Goal: Information Seeking & Learning: Understand process/instructions

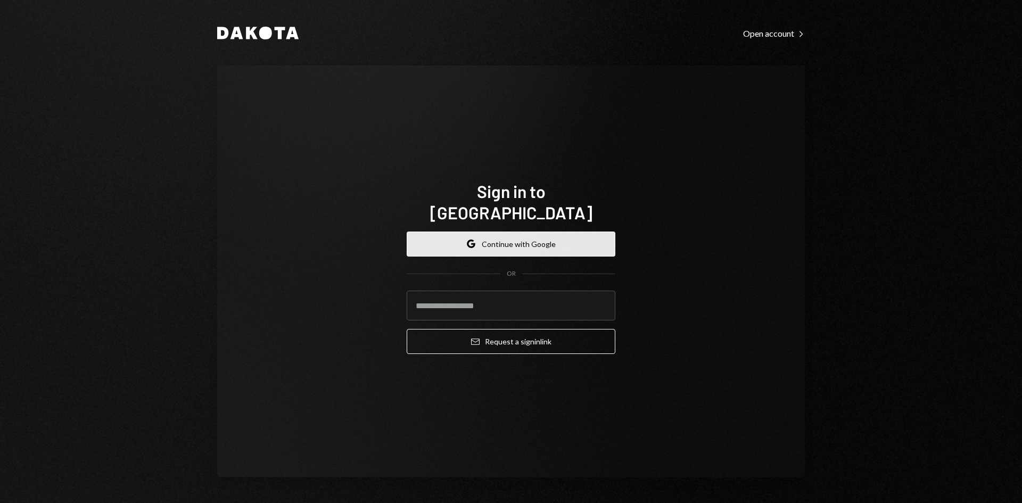
click at [538, 234] on button "Google Continue with Google" at bounding box center [511, 244] width 209 height 25
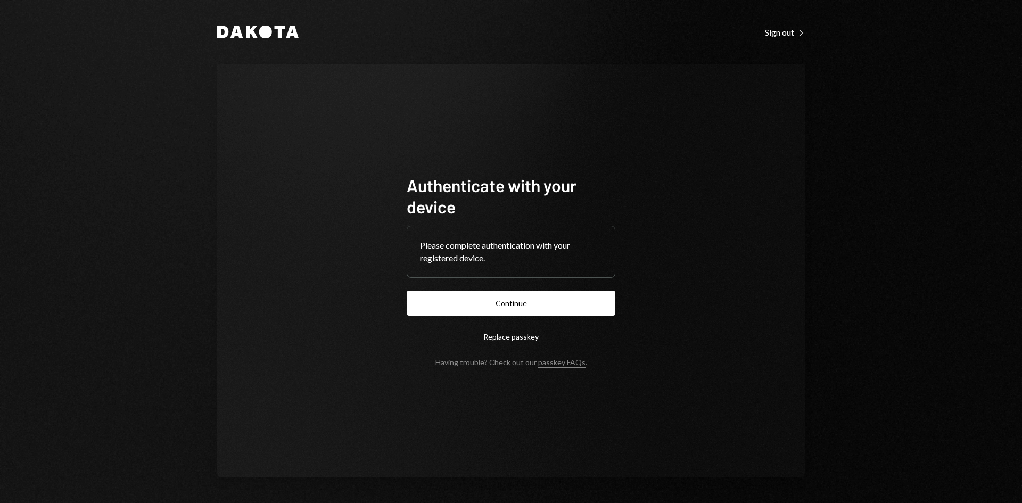
click at [469, 290] on form "Authenticate with your device Please complete authentication with your register…" at bounding box center [511, 271] width 209 height 192
click at [472, 296] on button "Continue" at bounding box center [511, 303] width 209 height 25
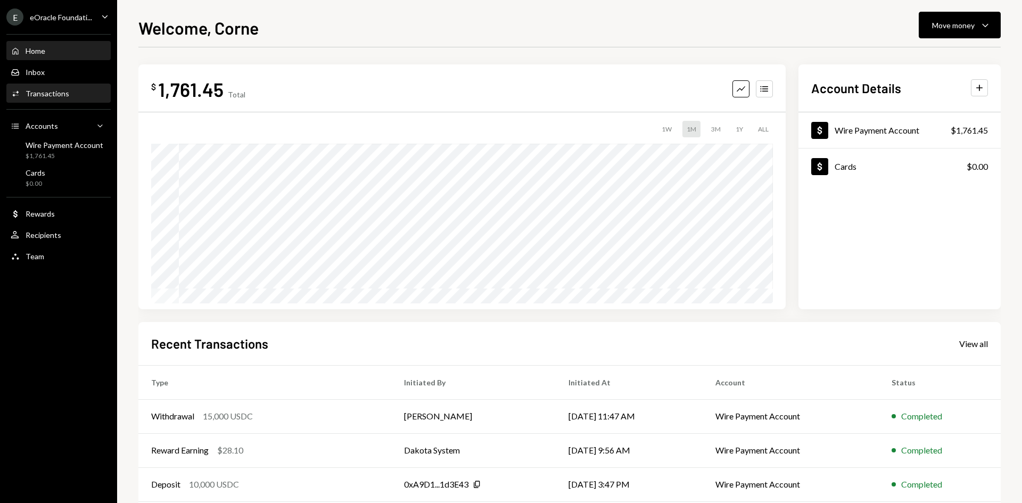
click at [60, 98] on div "Activities Transactions" at bounding box center [59, 94] width 96 height 18
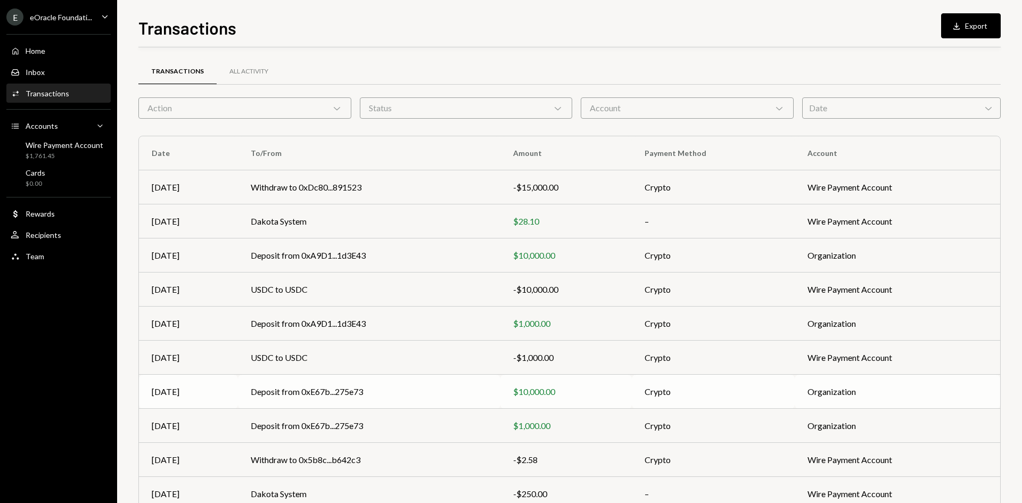
scroll to position [53, 0]
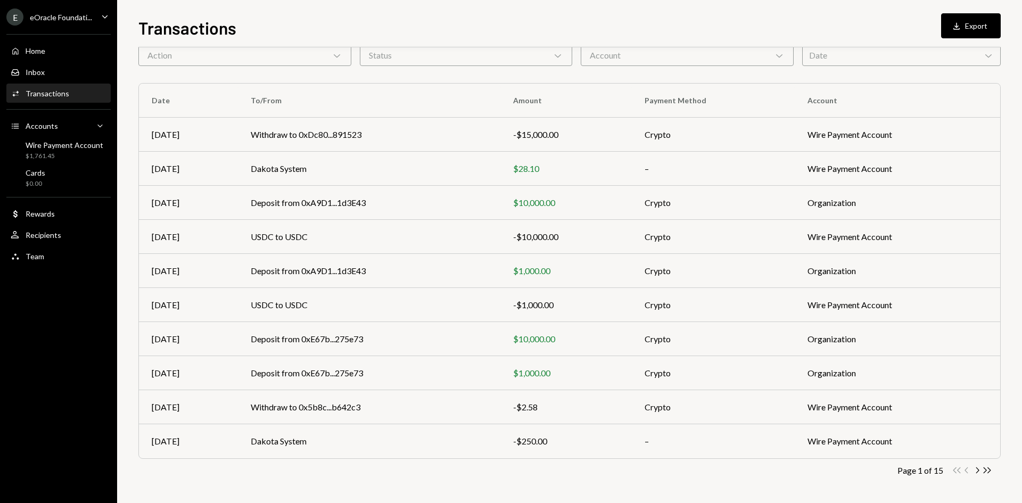
click at [977, 470] on icon "Chevron Right" at bounding box center [977, 470] width 10 height 10
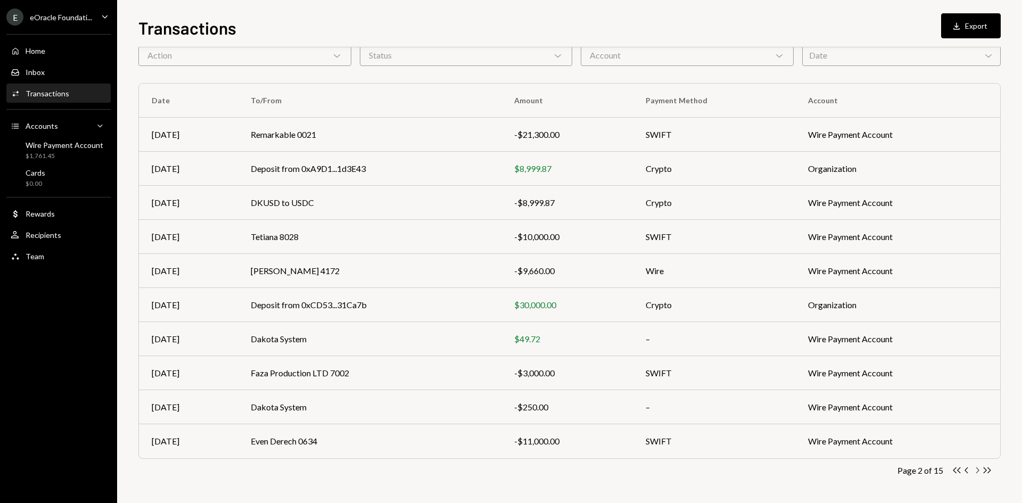
click at [978, 474] on icon "Chevron Right" at bounding box center [977, 470] width 10 height 10
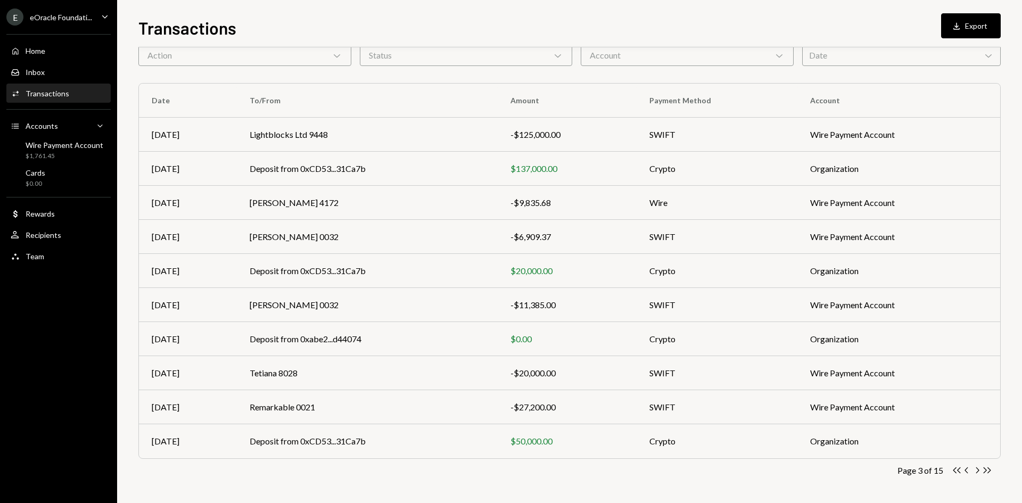
click at [976, 469] on icon "Chevron Right" at bounding box center [977, 470] width 10 height 10
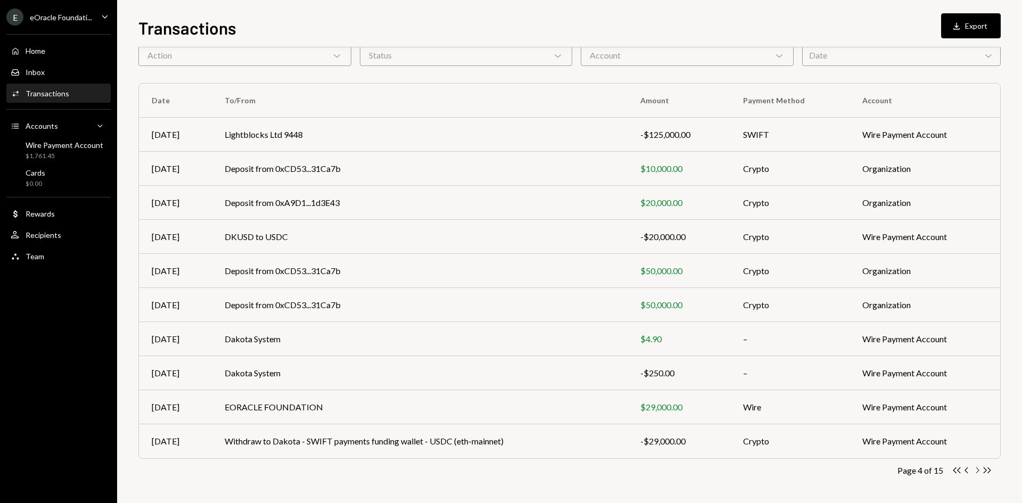
click at [977, 468] on icon "button" at bounding box center [978, 471] width 3 height 6
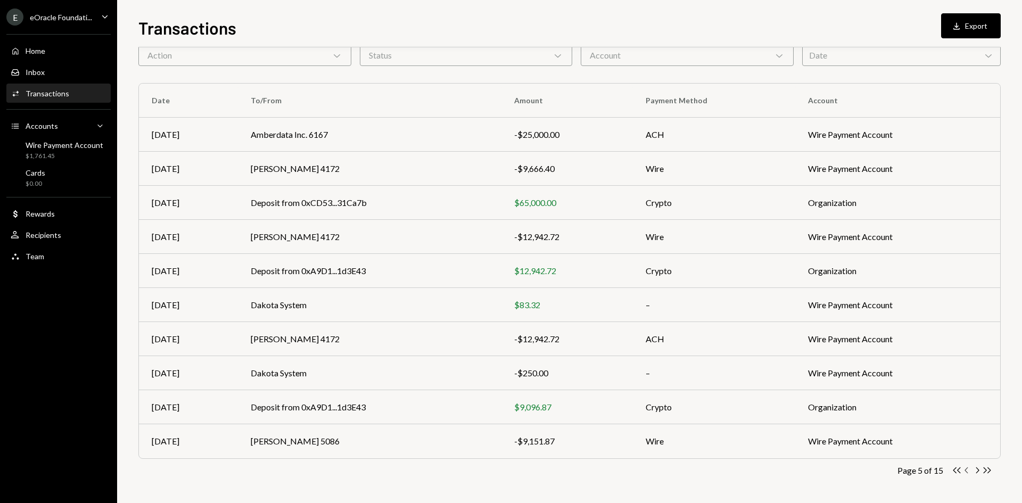
click at [970, 471] on icon "Chevron Left" at bounding box center [967, 470] width 10 height 10
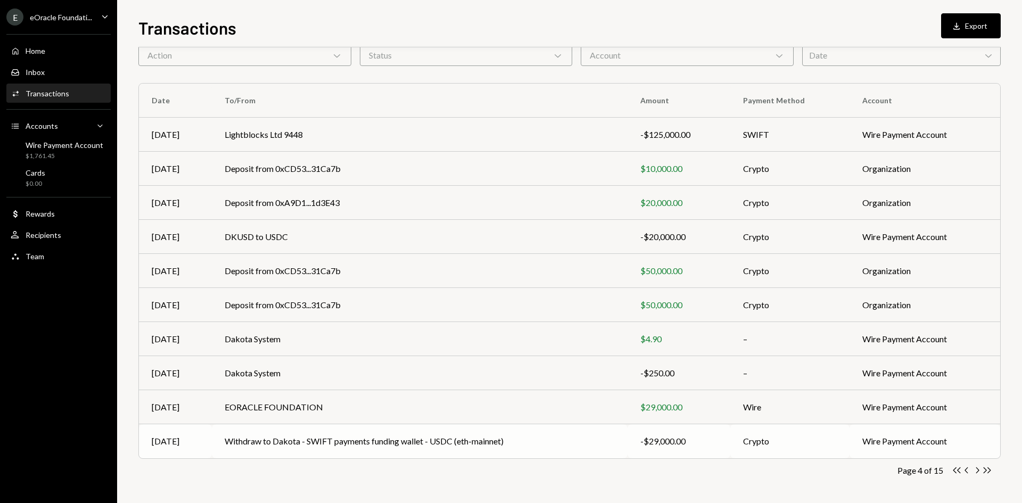
click at [504, 428] on td "Withdraw to Dakota - SWIFT payments funding wallet - USDC (eth-mainnet)" at bounding box center [420, 441] width 416 height 34
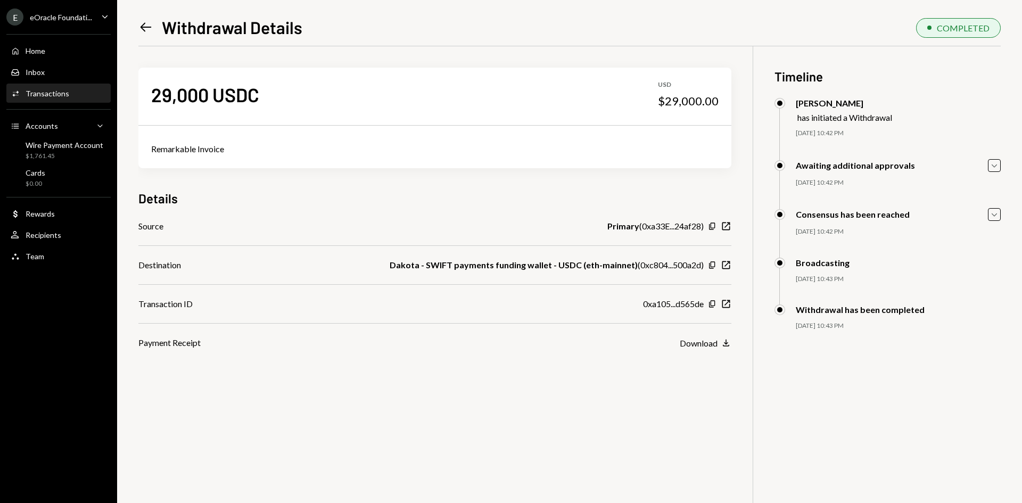
click at [146, 28] on icon at bounding box center [146, 27] width 11 height 9
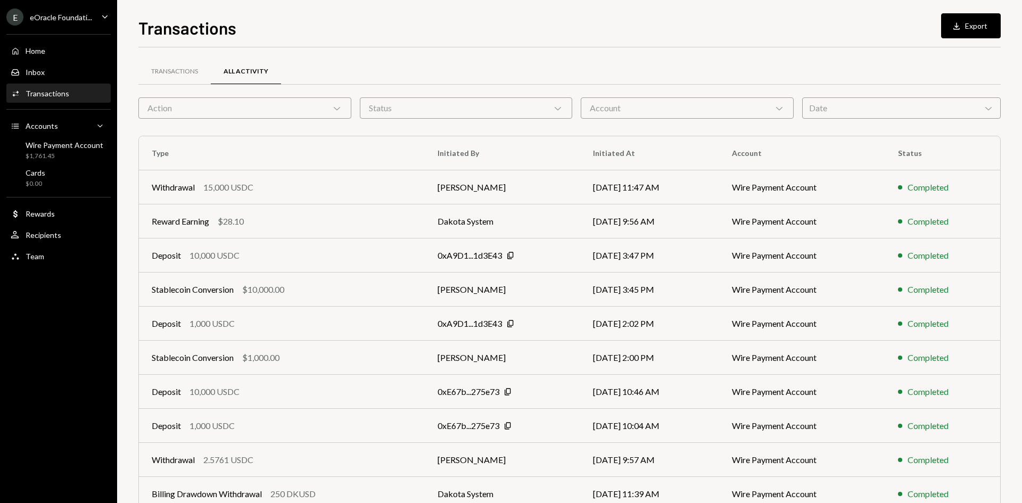
click at [46, 95] on div "Transactions" at bounding box center [48, 93] width 44 height 9
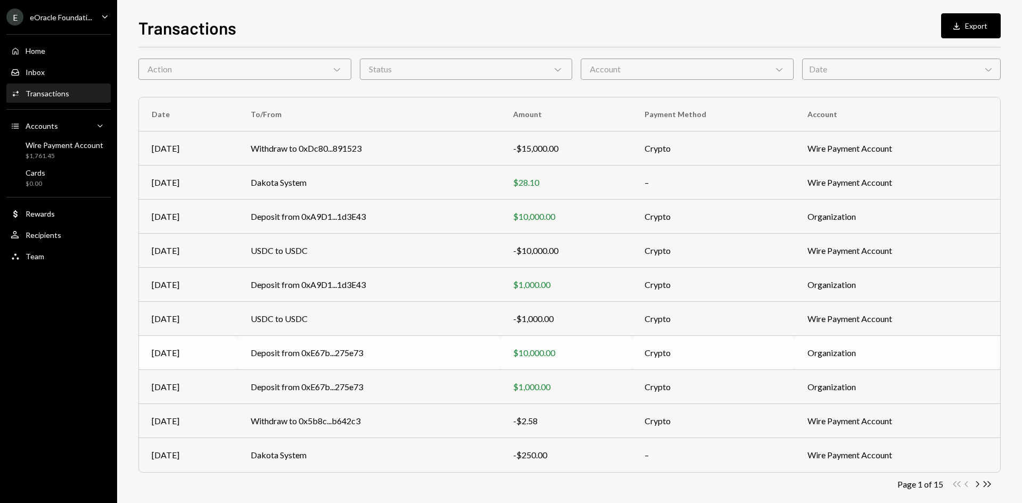
scroll to position [53, 0]
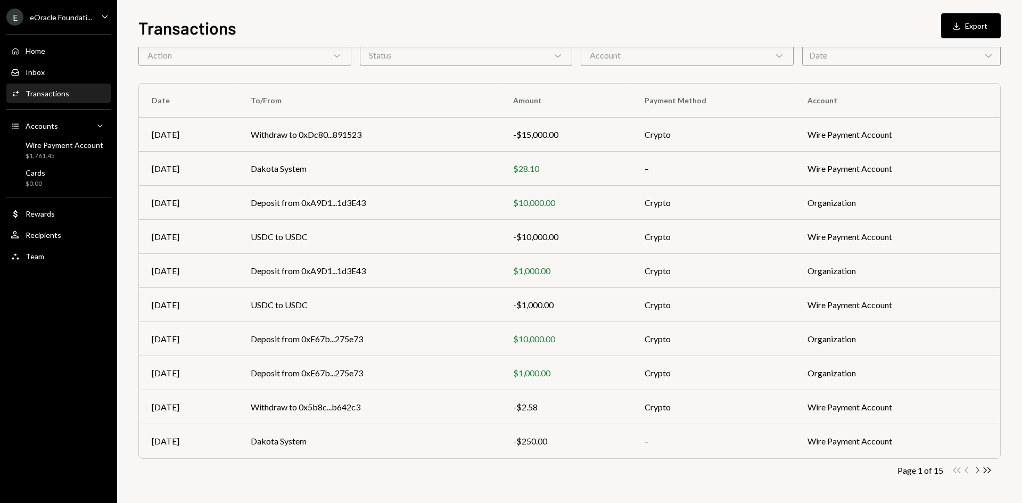
click at [976, 470] on icon "Chevron Right" at bounding box center [977, 470] width 10 height 10
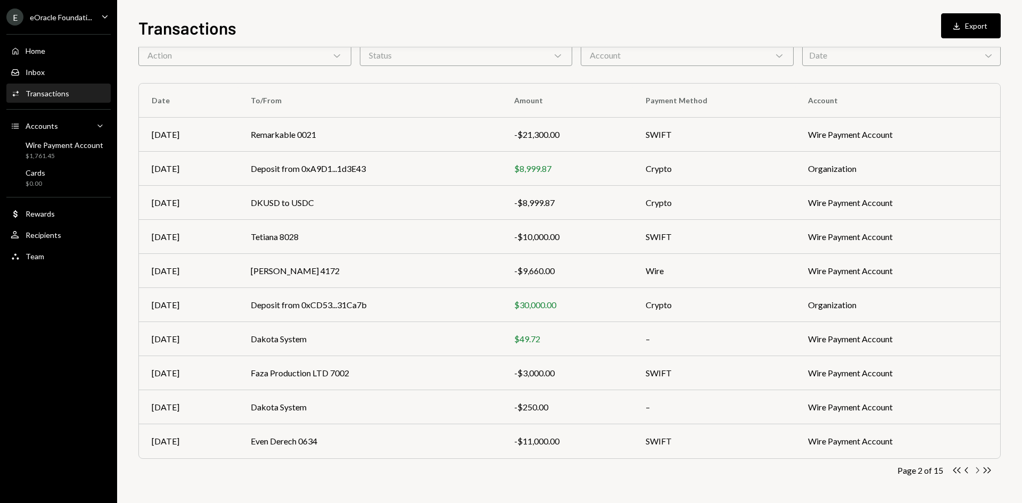
click at [976, 470] on icon "Chevron Right" at bounding box center [977, 470] width 10 height 10
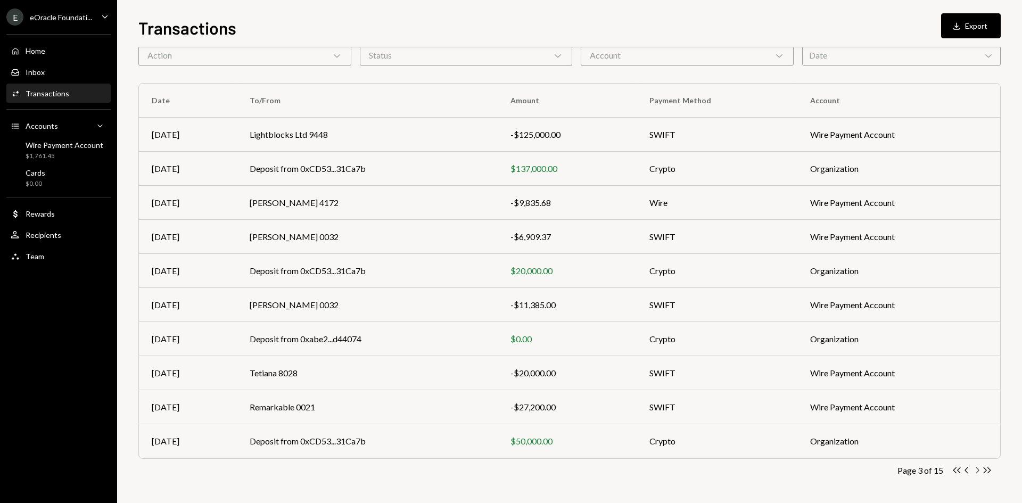
click at [977, 467] on icon "Chevron Right" at bounding box center [977, 470] width 10 height 10
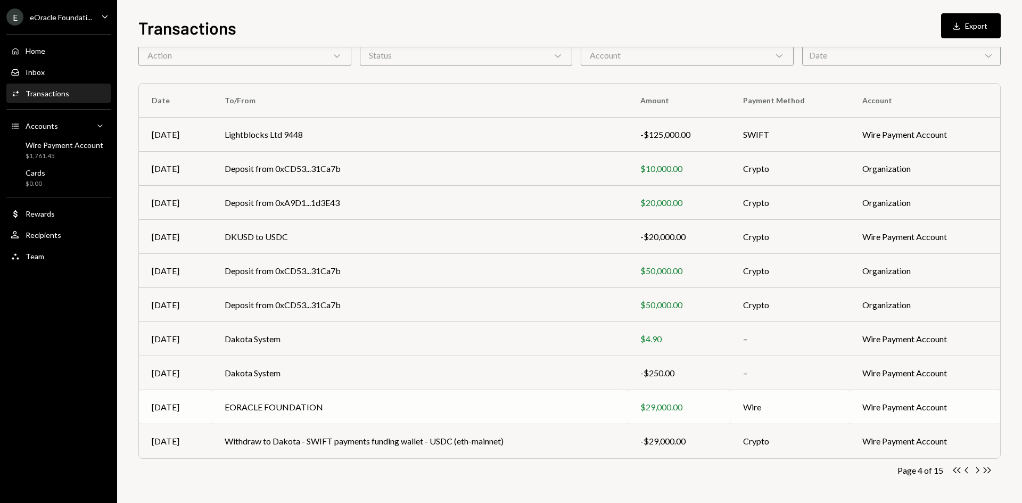
click at [295, 407] on td "EORACLE FOUNDATION" at bounding box center [420, 407] width 416 height 34
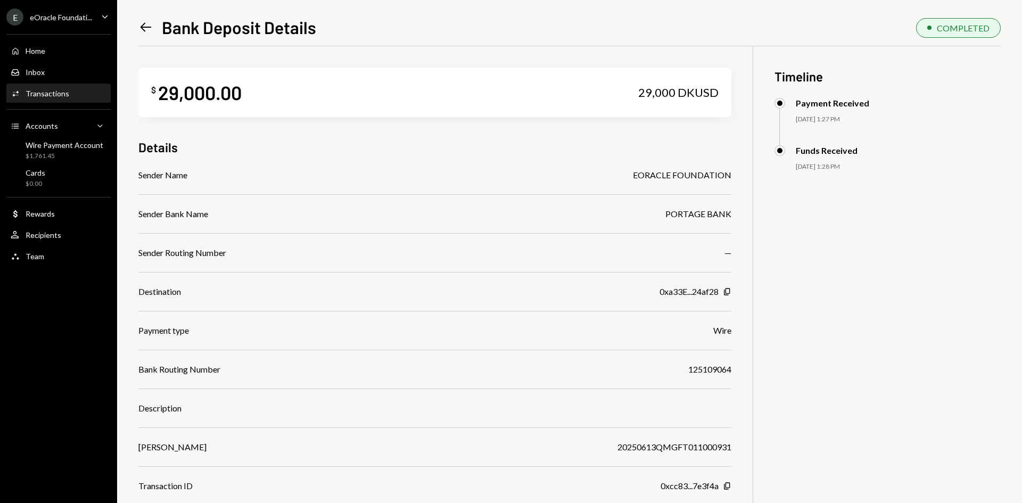
click at [148, 24] on icon "Left Arrow" at bounding box center [145, 27] width 15 height 15
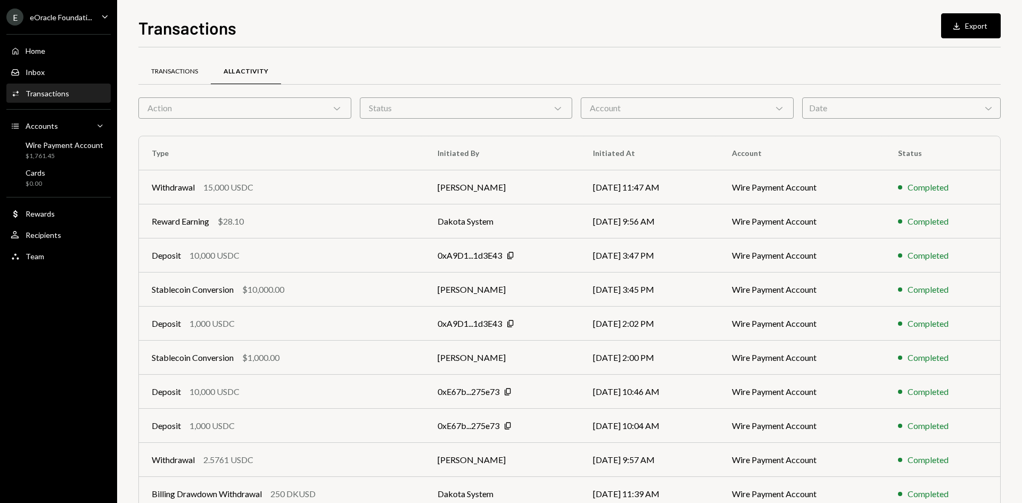
click at [166, 69] on div "Transactions" at bounding box center [174, 71] width 47 height 9
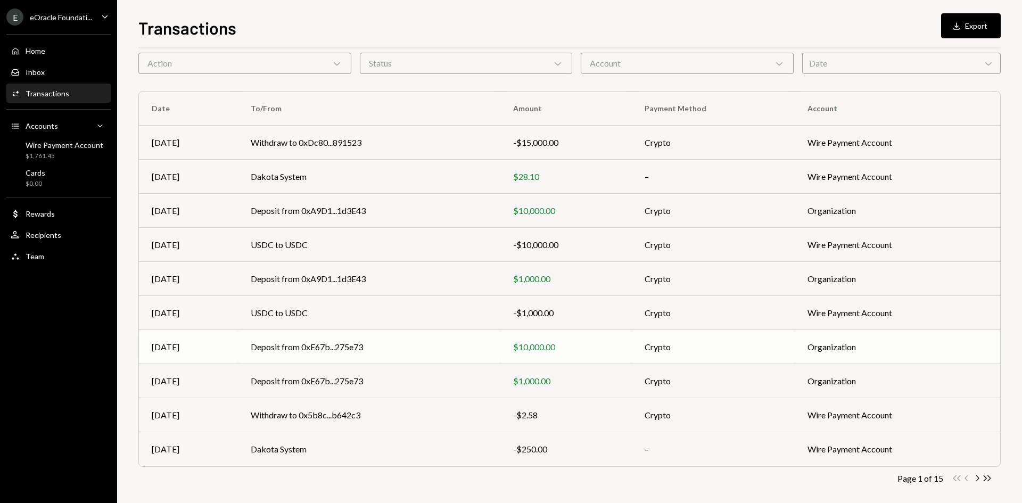
scroll to position [53, 0]
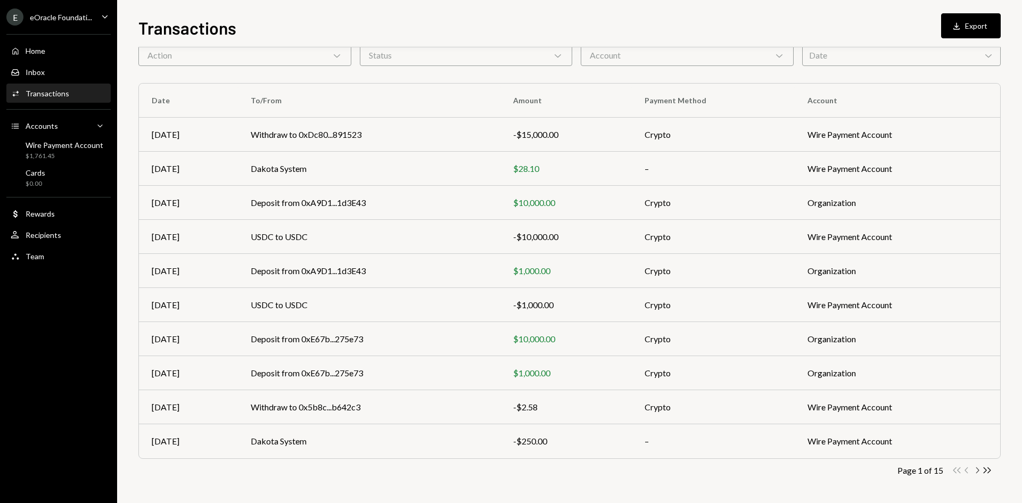
click at [976, 469] on icon "Chevron Right" at bounding box center [977, 470] width 10 height 10
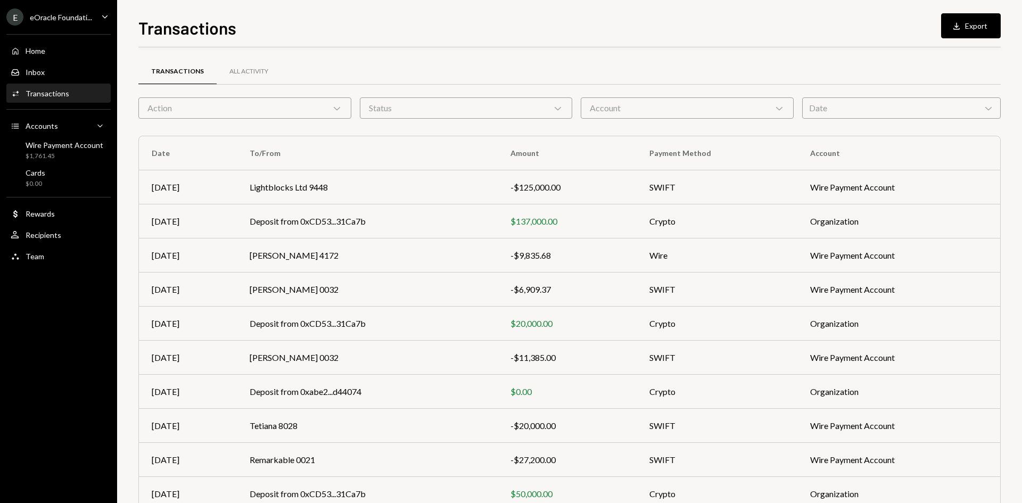
scroll to position [53, 0]
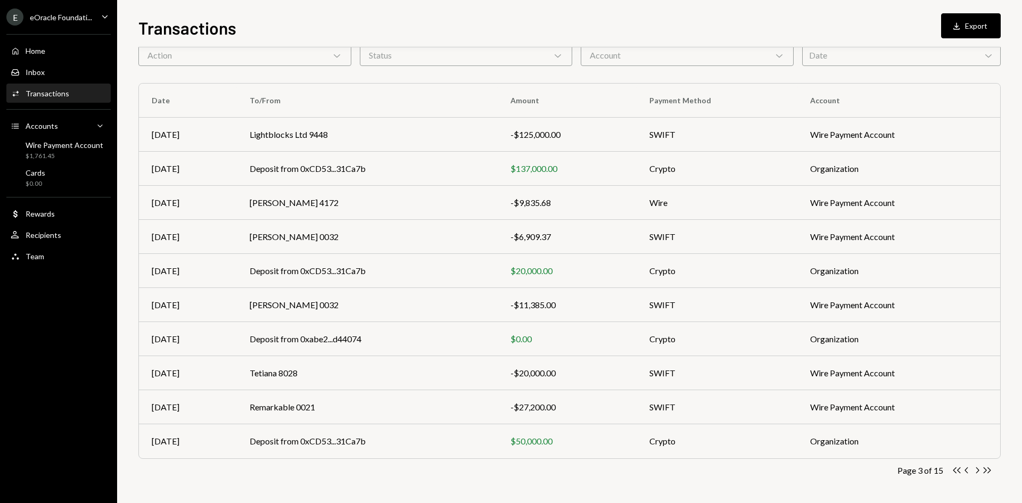
click at [976, 470] on icon "Chevron Right" at bounding box center [977, 470] width 10 height 10
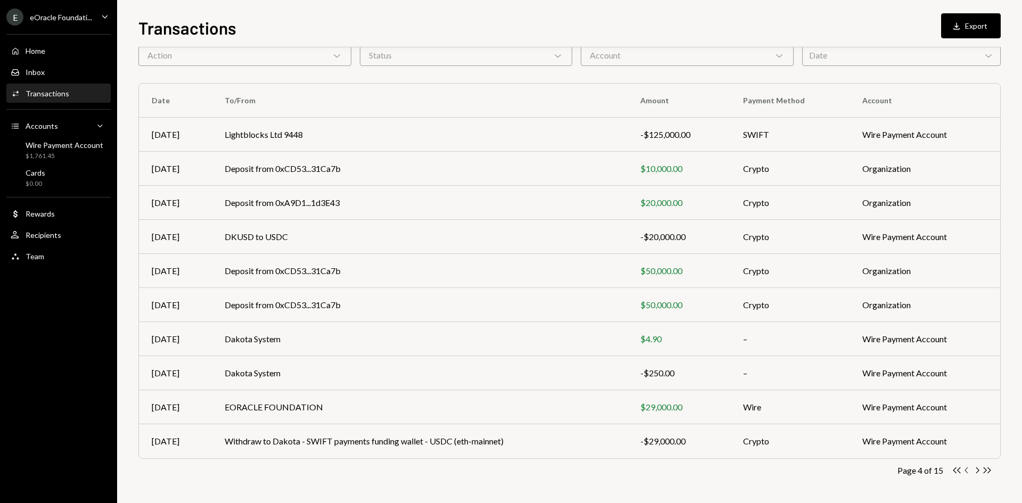
click at [968, 469] on icon "Chevron Left" at bounding box center [967, 470] width 10 height 10
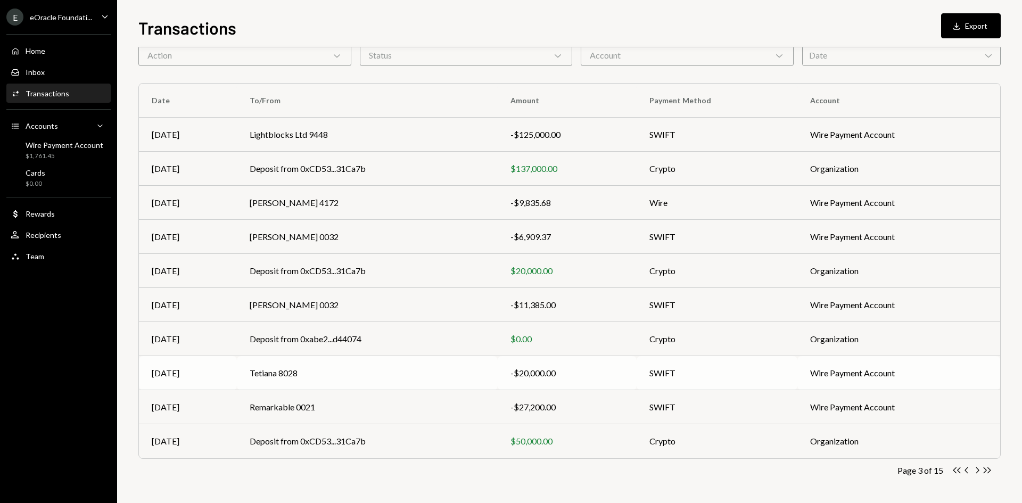
click at [619, 369] on div "-$20,000.00" at bounding box center [567, 373] width 113 height 13
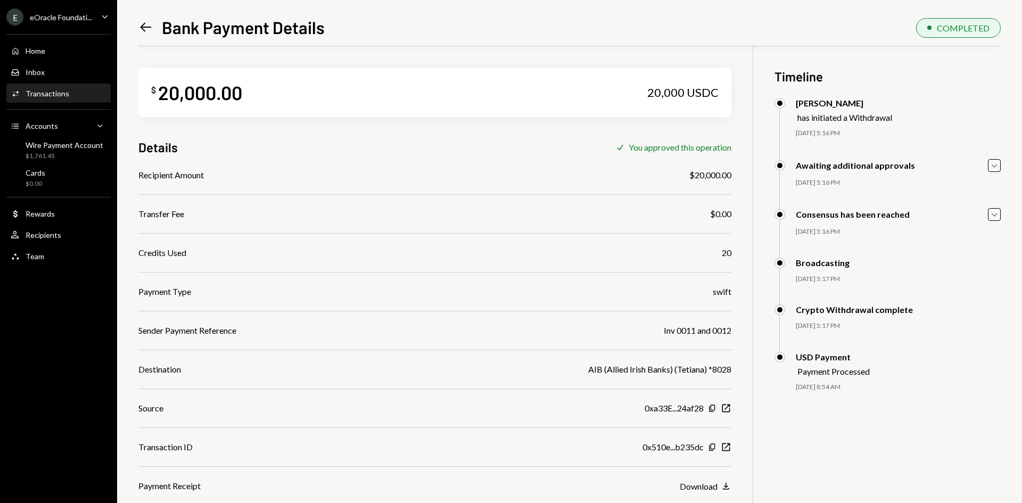
scroll to position [46, 0]
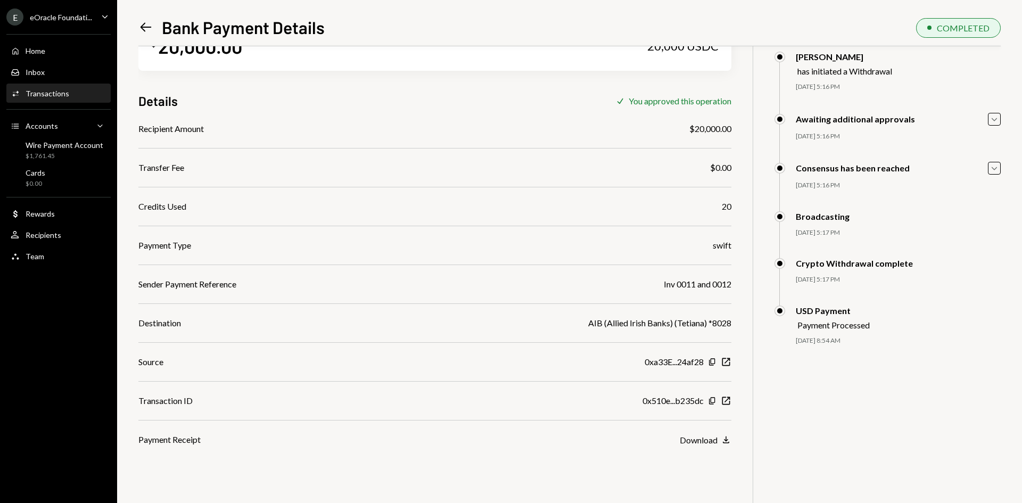
click at [138, 34] on icon "Left Arrow" at bounding box center [145, 27] width 15 height 15
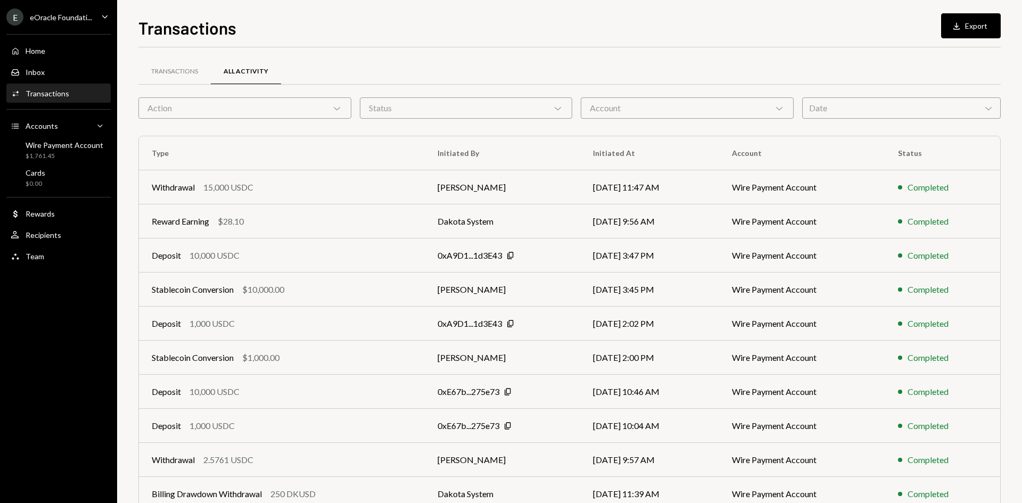
click at [176, 87] on div "Transactions All Activity" at bounding box center [569, 77] width 863 height 39
click at [176, 64] on div "Transactions" at bounding box center [174, 72] width 72 height 26
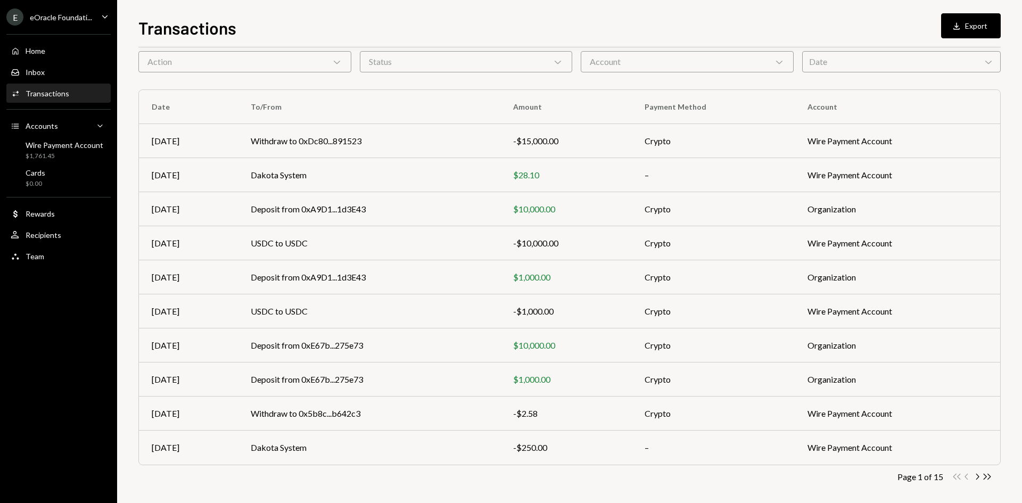
scroll to position [53, 0]
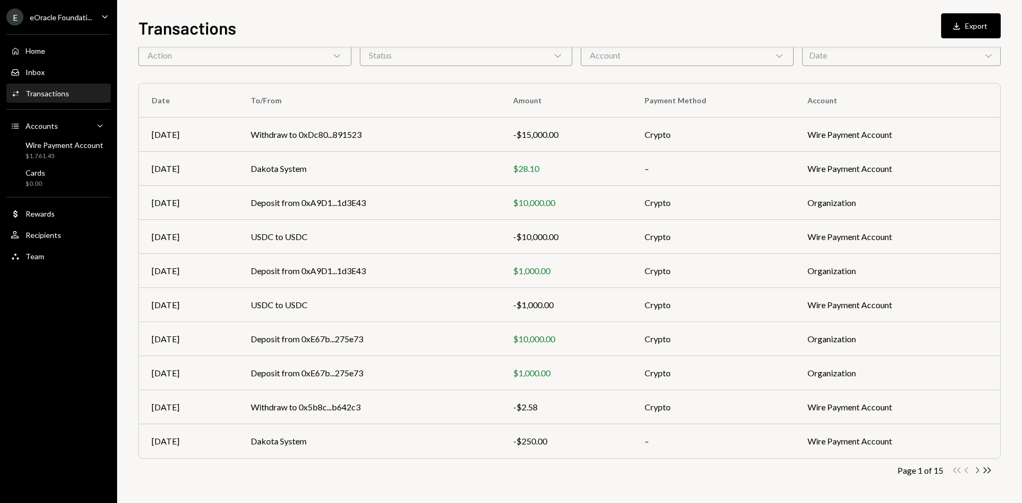
click at [976, 469] on icon "Chevron Right" at bounding box center [977, 470] width 10 height 10
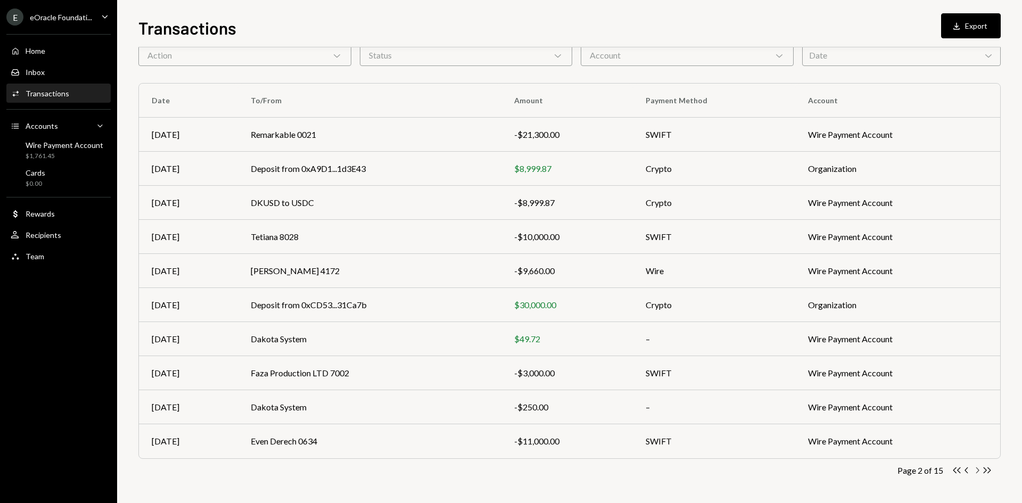
click at [978, 470] on icon "Chevron Right" at bounding box center [977, 470] width 10 height 10
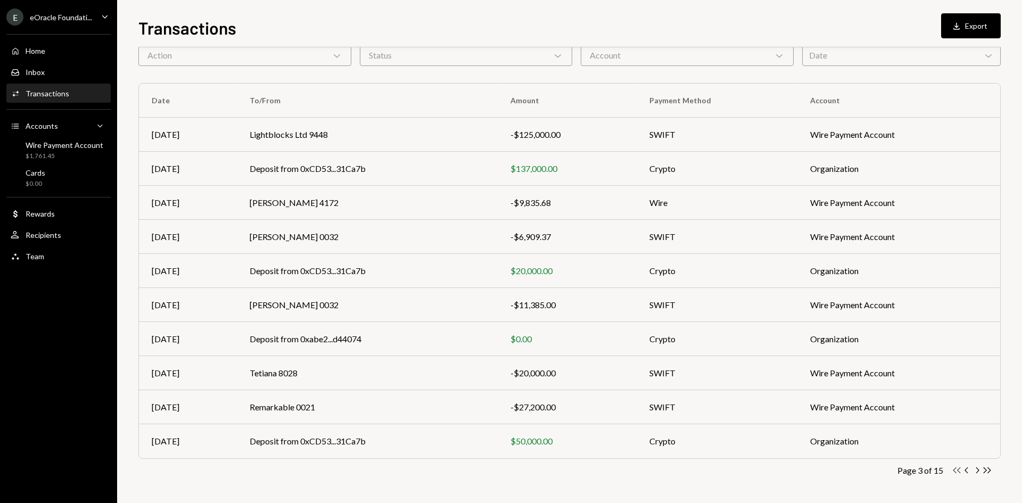
click at [954, 471] on icon "button" at bounding box center [957, 471] width 7 height 6
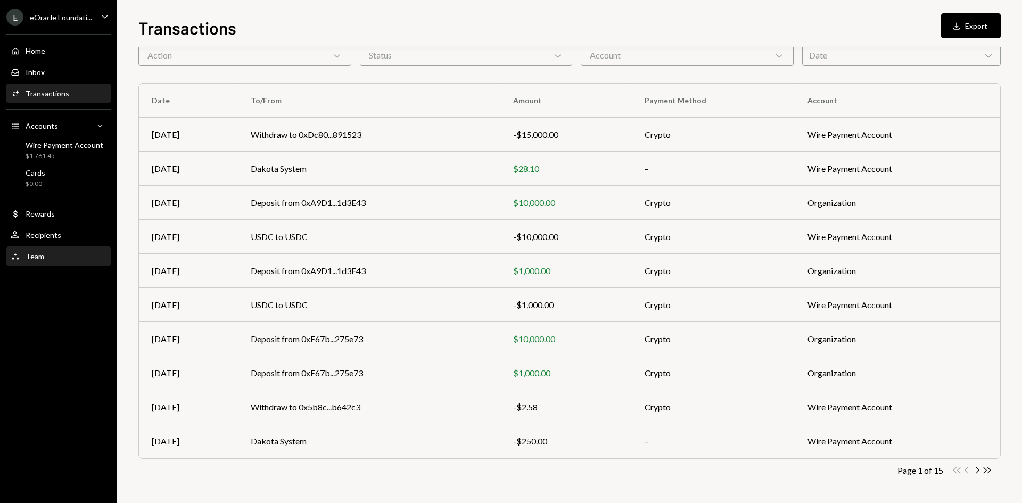
click at [36, 252] on div "Team" at bounding box center [35, 256] width 19 height 9
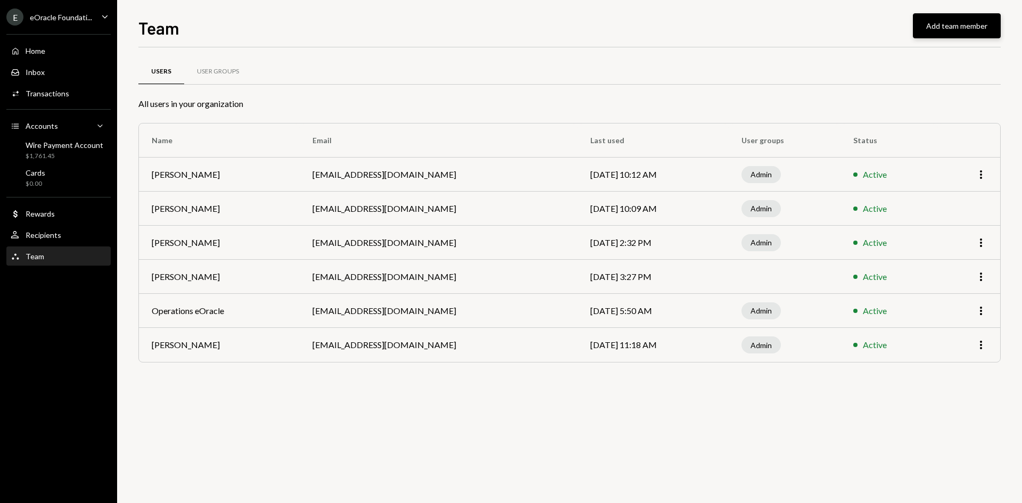
click at [963, 28] on button "Add team member" at bounding box center [957, 25] width 88 height 25
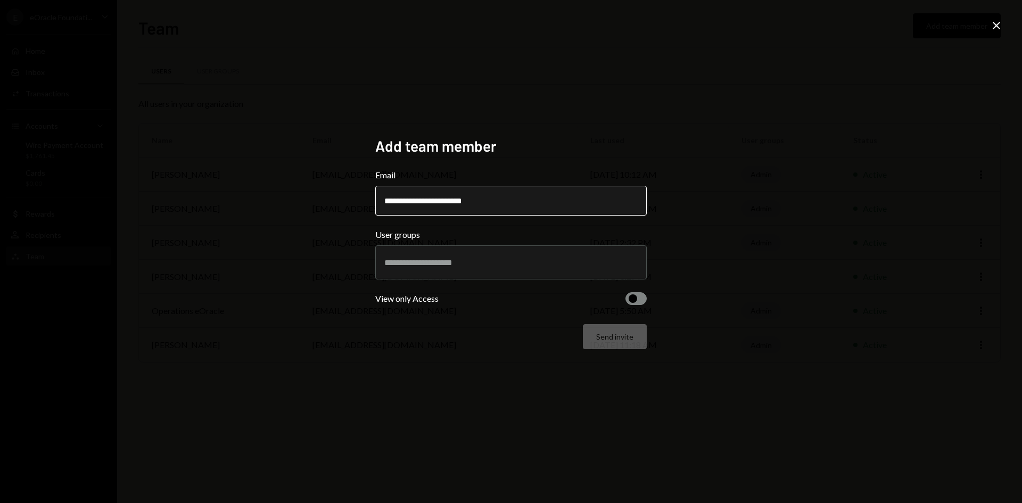
click at [392, 203] on input "**********" at bounding box center [511, 201] width 272 height 30
type input "**********"
click at [447, 261] on input "text" at bounding box center [510, 263] width 253 height 10
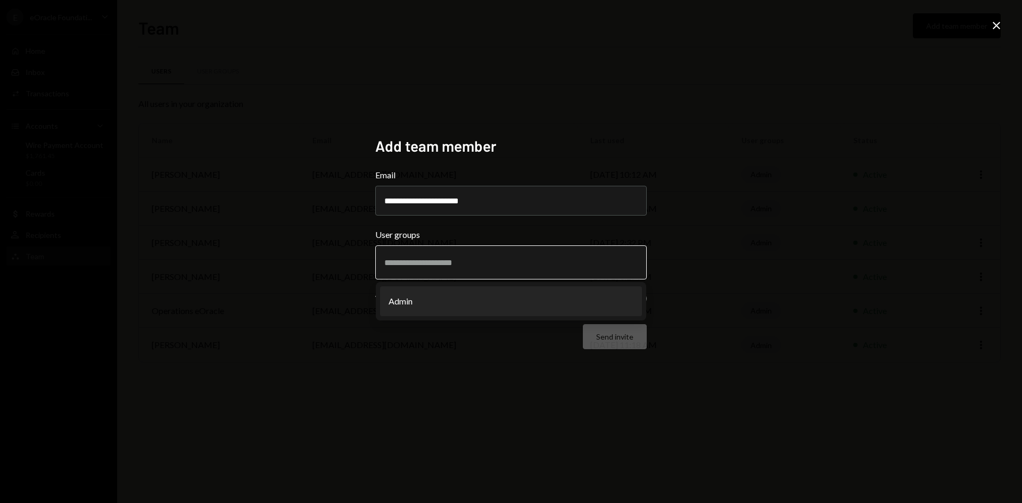
click at [432, 298] on li "Admin" at bounding box center [511, 302] width 262 height 30
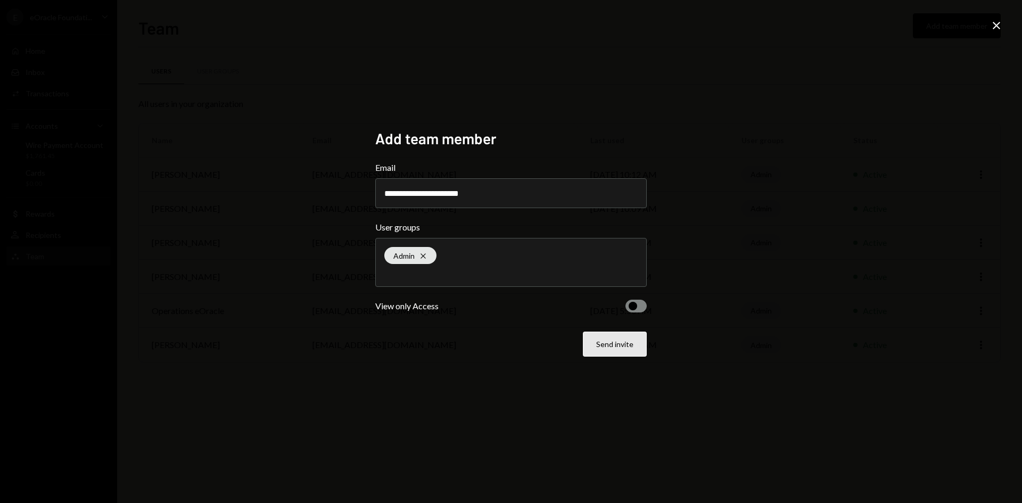
click at [619, 354] on button "Send invite" at bounding box center [615, 344] width 64 height 25
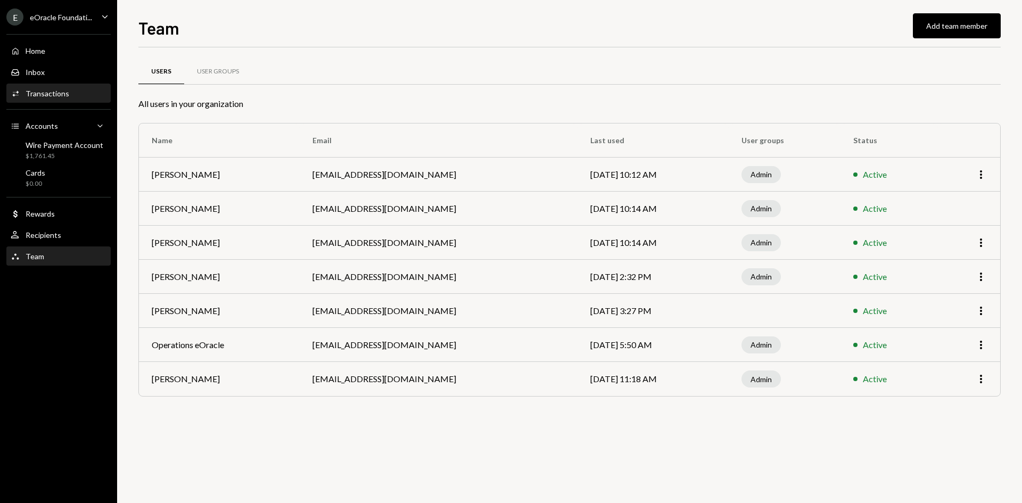
click at [49, 92] on div "Transactions" at bounding box center [48, 93] width 44 height 9
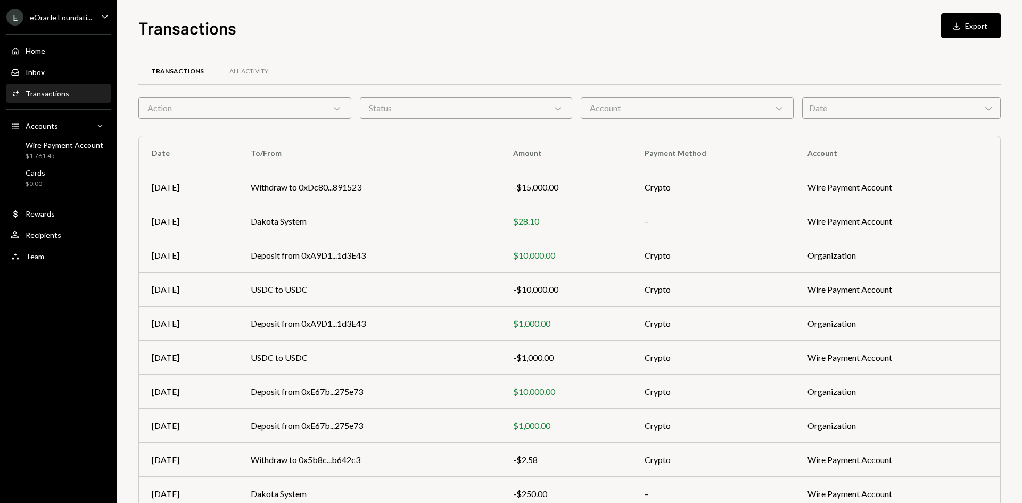
click at [79, 97] on div "Activities Transactions" at bounding box center [59, 94] width 96 height 10
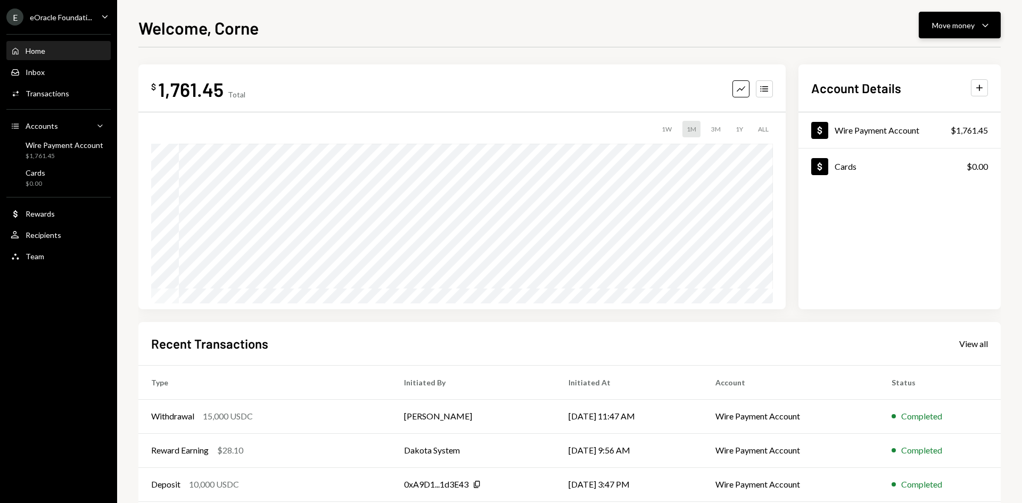
click at [985, 29] on icon "Caret Down" at bounding box center [985, 25] width 13 height 13
click at [937, 104] on div "Deposit" at bounding box center [952, 105] width 78 height 11
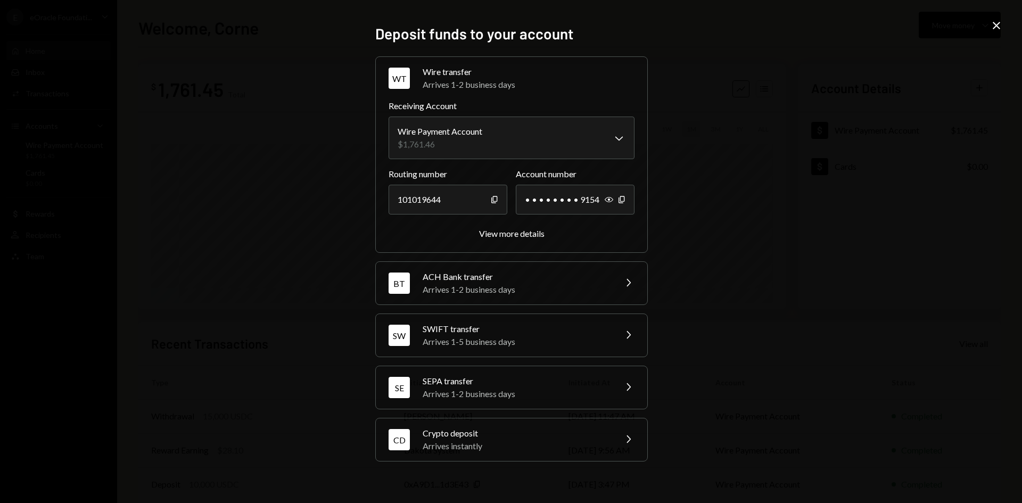
click at [629, 286] on icon "Chevron Right" at bounding box center [628, 282] width 13 height 13
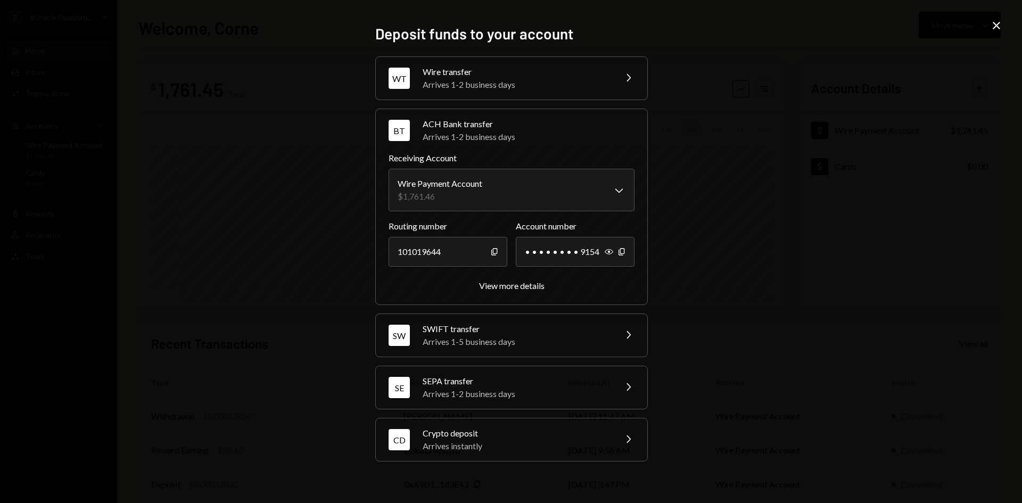
click at [578, 86] on div "Arrives 1-2 business days" at bounding box center [516, 84] width 186 height 13
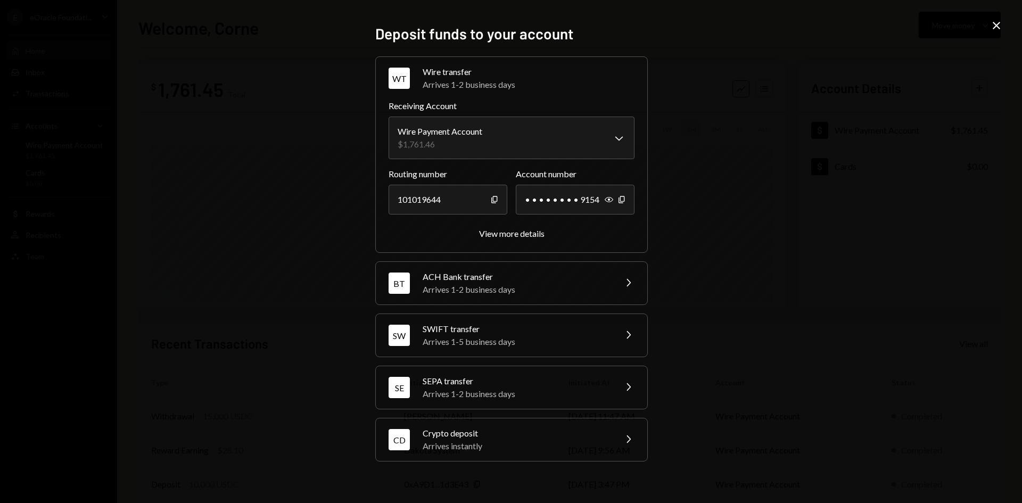
click at [603, 284] on div "Arrives 1-2 business days" at bounding box center [516, 289] width 186 height 13
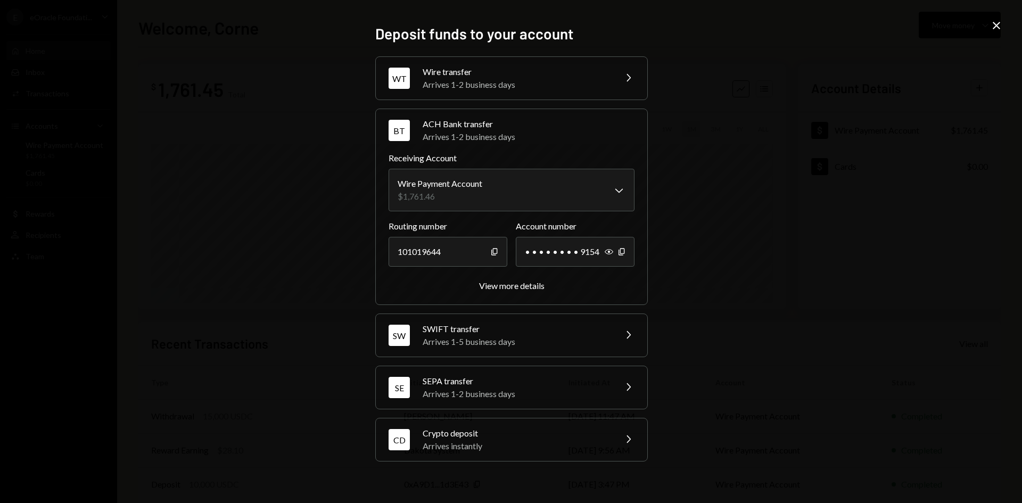
click at [601, 88] on div "Arrives 1-2 business days" at bounding box center [516, 84] width 186 height 13
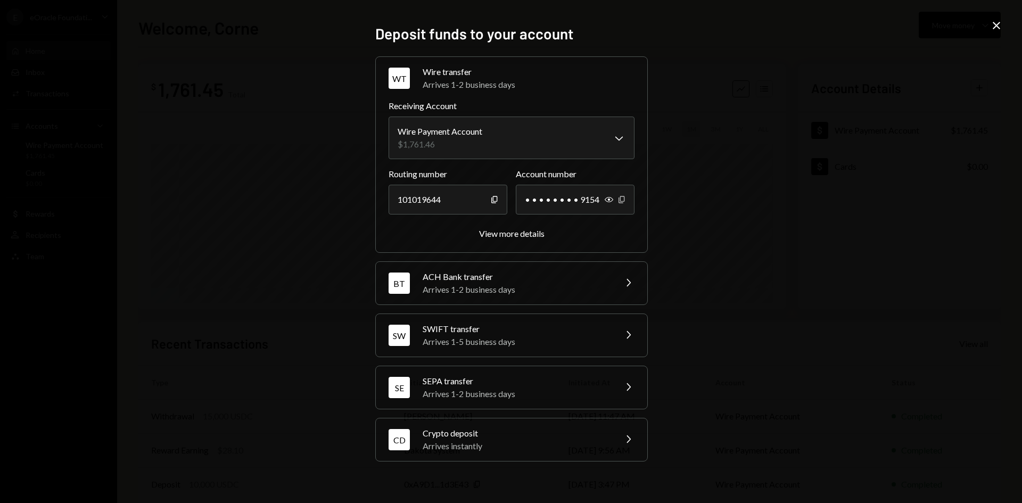
click at [620, 199] on icon "Copy" at bounding box center [622, 199] width 9 height 9
click at [497, 199] on icon "button" at bounding box center [495, 200] width 6 height 7
click at [506, 230] on div "View more details" at bounding box center [512, 233] width 66 height 10
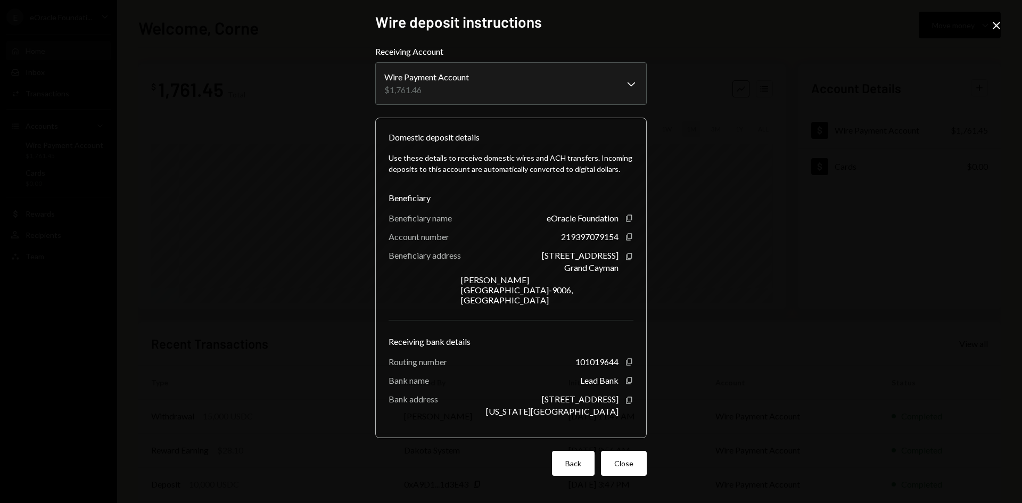
click at [584, 452] on button "Back" at bounding box center [573, 463] width 43 height 25
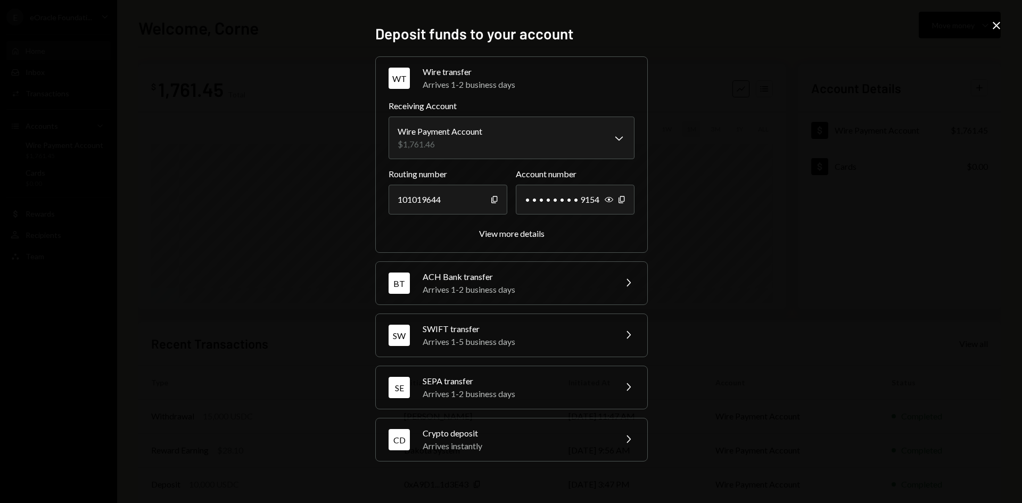
click at [467, 274] on div "ACH Bank transfer" at bounding box center [516, 277] width 186 height 13
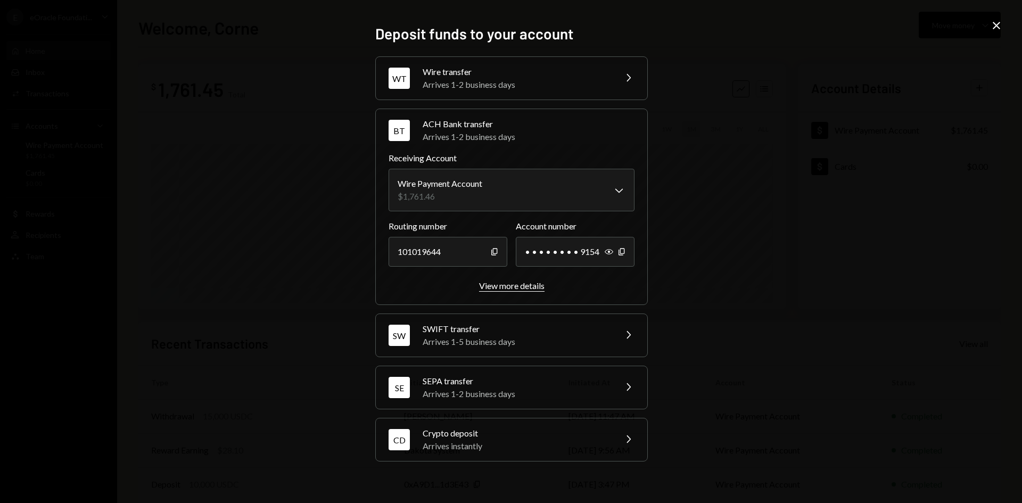
click at [488, 285] on div "View more details" at bounding box center [512, 286] width 66 height 10
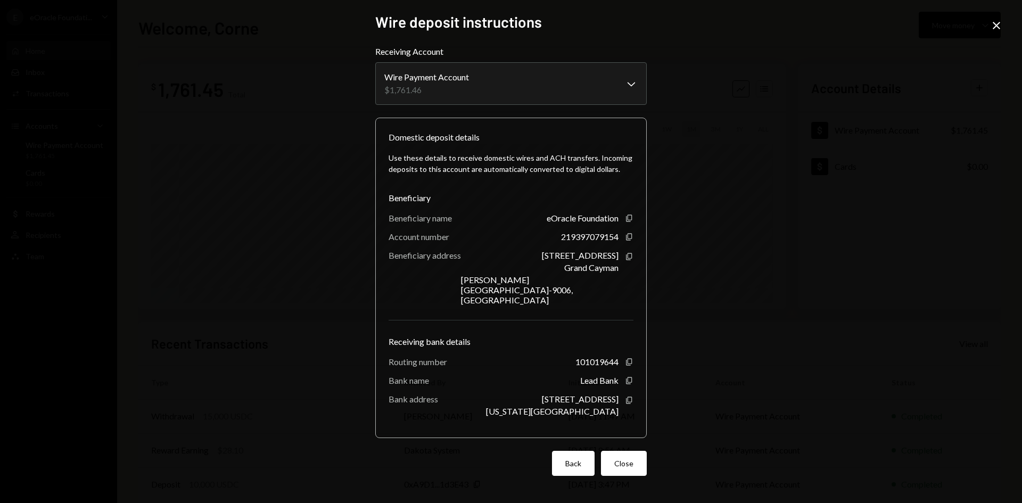
click at [568, 453] on button "Back" at bounding box center [573, 463] width 43 height 25
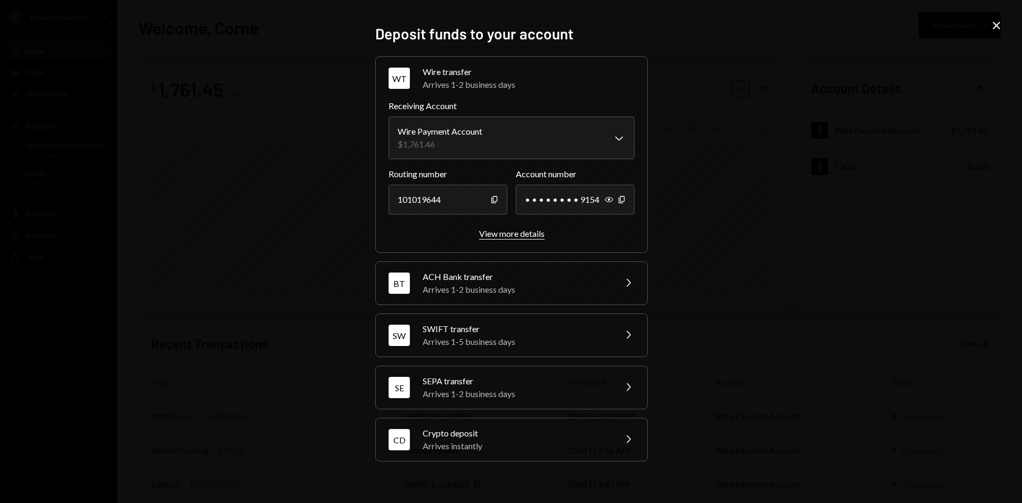
click at [488, 236] on div "View more details" at bounding box center [512, 233] width 66 height 10
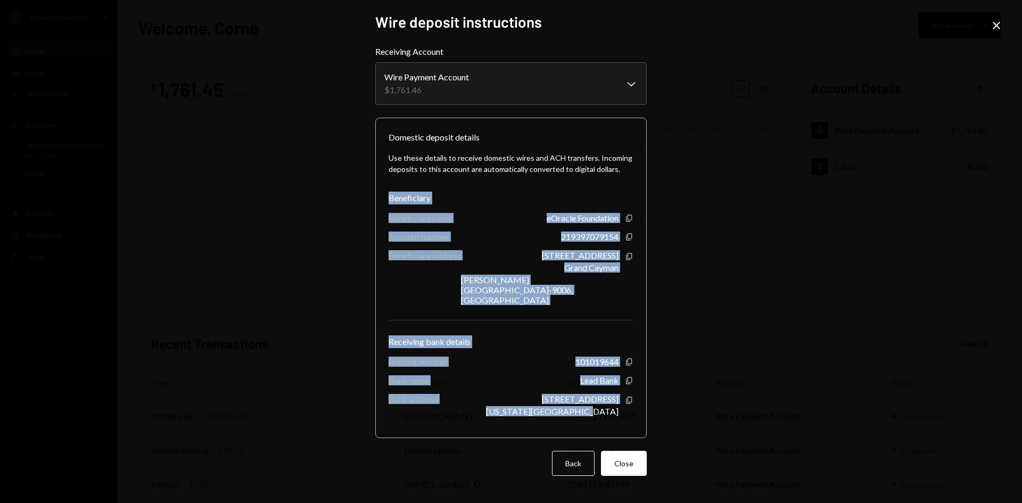
drag, startPoint x: 388, startPoint y: 207, endPoint x: 621, endPoint y: 399, distance: 301.9
click at [621, 399] on div "Domestic deposit details Use these details to receive domestic wires and ACH tr…" at bounding box center [511, 278] width 272 height 321
copy div "Beneficiary Beneficiary name eOracle Foundation Copy Account number 21939707915…"
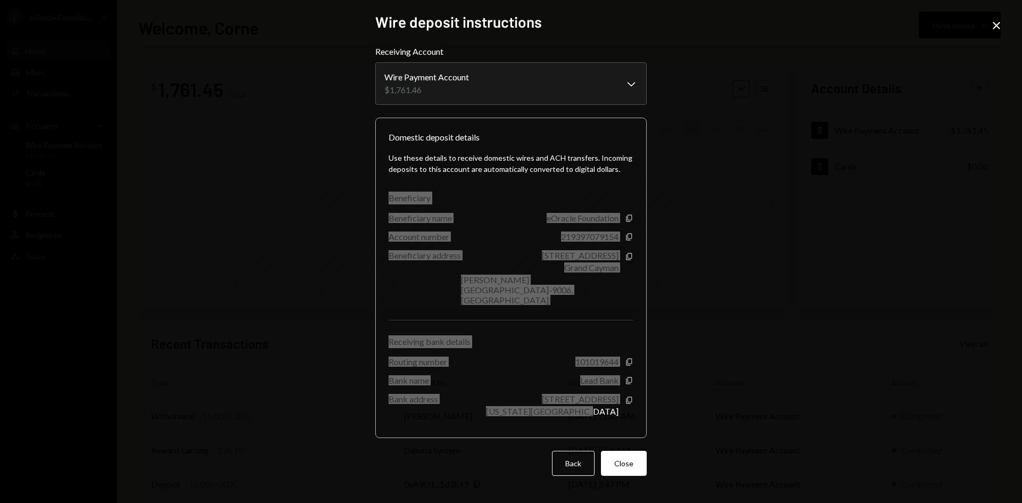
click at [470, 175] on div "Use these details to receive domestic wires and ACH transfers. Incoming deposit…" at bounding box center [511, 163] width 245 height 22
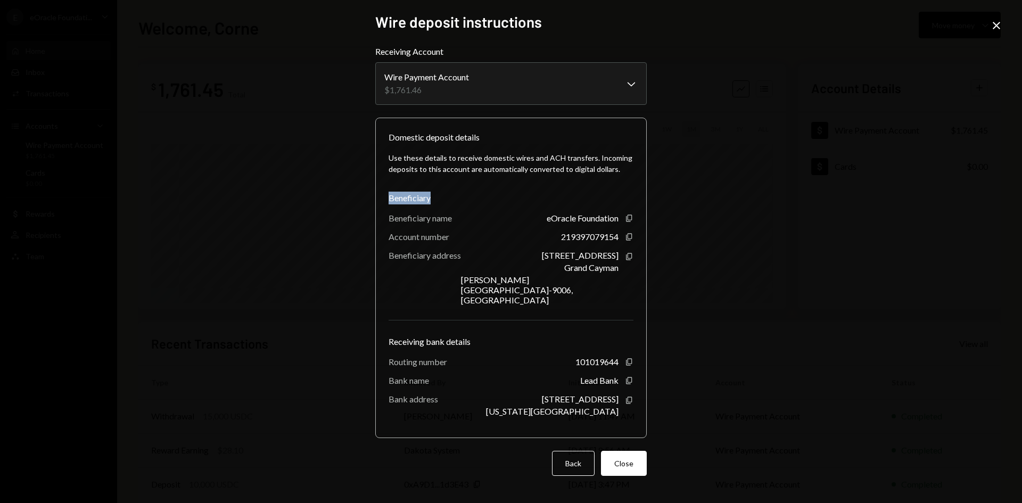
drag, startPoint x: 387, startPoint y: 208, endPoint x: 436, endPoint y: 207, distance: 48.5
click at [436, 207] on div "Domestic deposit details Use these details to receive domestic wires and ACH tr…" at bounding box center [511, 278] width 272 height 321
copy div "Beneficiary"
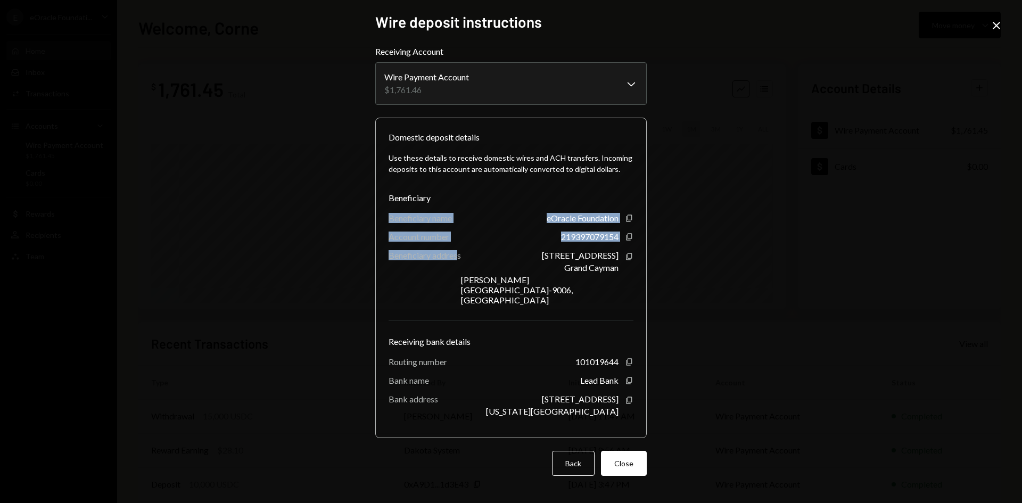
drag, startPoint x: 388, startPoint y: 228, endPoint x: 459, endPoint y: 264, distance: 80.0
click at [459, 264] on div "Domestic deposit details Use these details to receive domestic wires and ACH tr…" at bounding box center [511, 278] width 272 height 321
click at [459, 260] on div "Beneficiary address" at bounding box center [425, 255] width 72 height 10
drag, startPoint x: 388, startPoint y: 228, endPoint x: 455, endPoint y: 229, distance: 66.6
click at [455, 229] on div "Domestic deposit details Use these details to receive domestic wires and ACH tr…" at bounding box center [511, 278] width 272 height 321
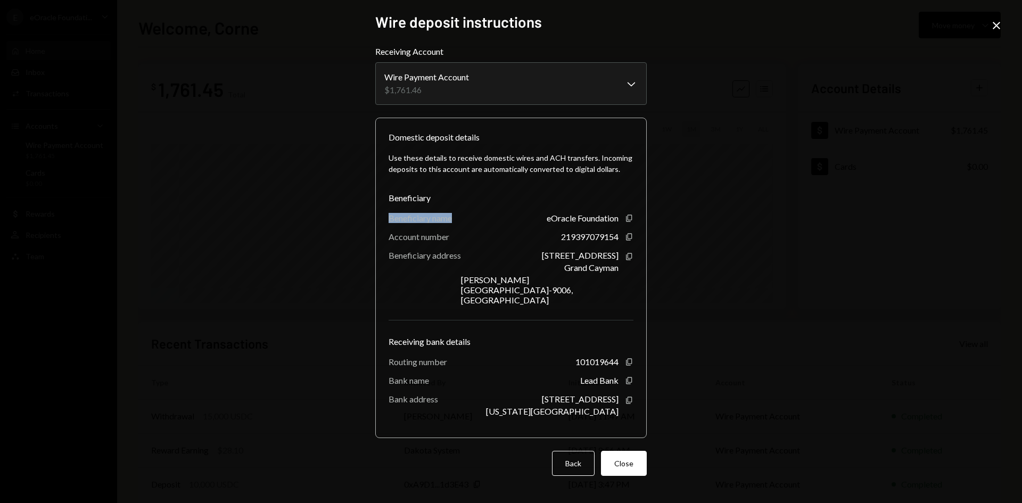
copy div "Beneficiary name"
click at [423, 242] on div "Account number" at bounding box center [419, 237] width 61 height 10
drag, startPoint x: 388, startPoint y: 248, endPoint x: 454, endPoint y: 249, distance: 66.0
click at [454, 249] on div "Domestic deposit details Use these details to receive domestic wires and ACH tr…" at bounding box center [511, 278] width 272 height 321
copy div "Account number"
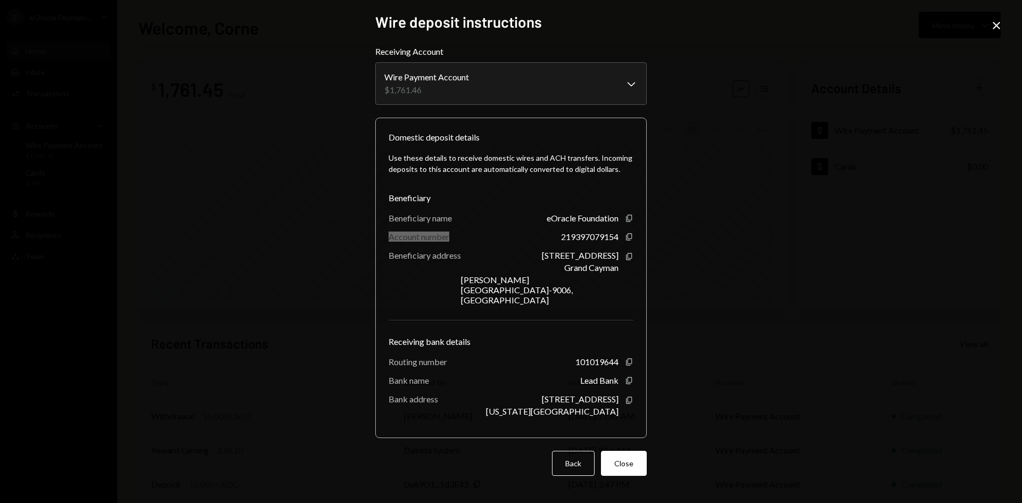
click at [407, 260] on div "Beneficiary address" at bounding box center [425, 255] width 72 height 10
drag, startPoint x: 388, startPoint y: 266, endPoint x: 469, endPoint y: 269, distance: 81.0
click at [469, 269] on div "Domestic deposit details Use these details to receive domestic wires and ACH tr…" at bounding box center [511, 278] width 272 height 321
copy div "Beneficiary address"
click at [549, 223] on div "eOracle Foundation" at bounding box center [583, 218] width 72 height 10
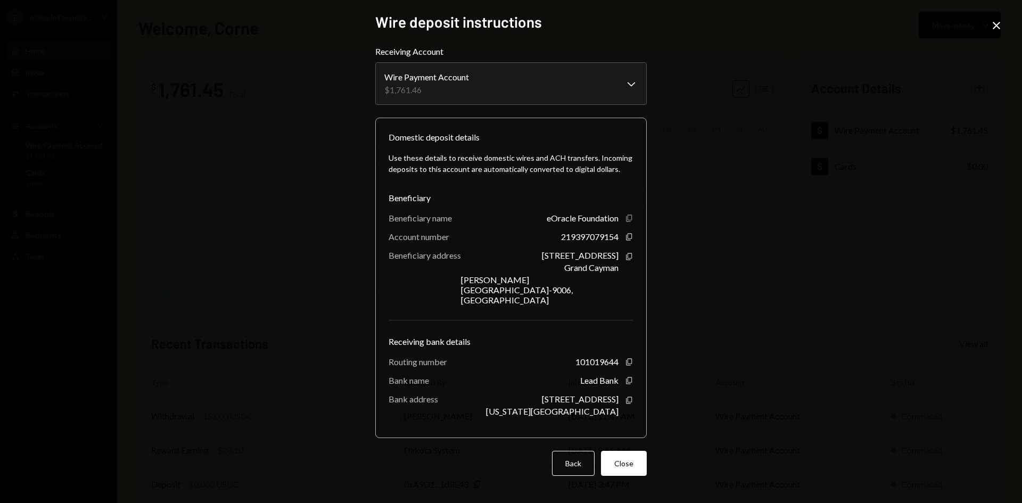
click at [630, 222] on icon "button" at bounding box center [629, 218] width 6 height 7
drag, startPoint x: 628, startPoint y: 246, endPoint x: 644, endPoint y: 266, distance: 26.2
click at [628, 240] on icon "button" at bounding box center [629, 236] width 6 height 7
click at [630, 261] on icon "Copy" at bounding box center [629, 256] width 9 height 9
drag, startPoint x: 398, startPoint y: 332, endPoint x: 479, endPoint y: 333, distance: 81.5
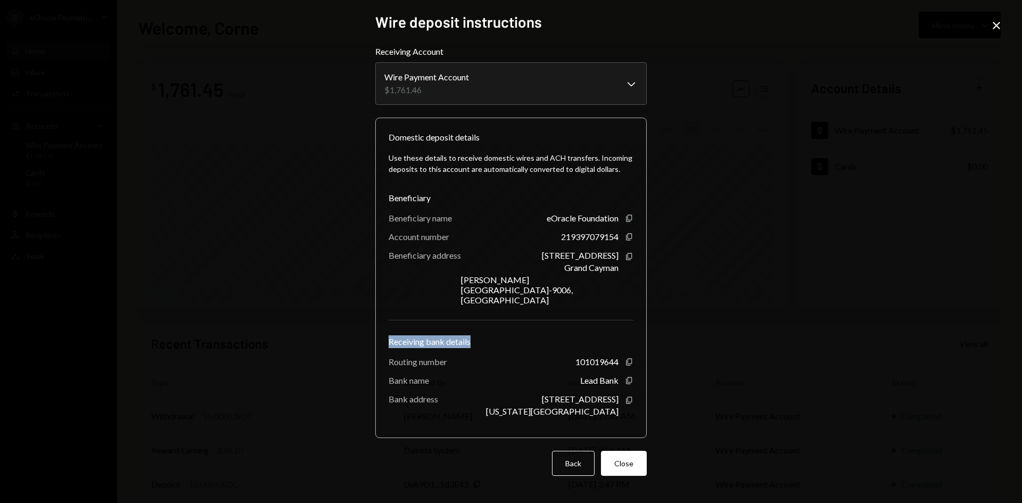
click at [479, 333] on div "Domestic deposit details Use these details to receive domestic wires and ACH tr…" at bounding box center [511, 278] width 272 height 321
copy div "Receiving bank details"
drag, startPoint x: 389, startPoint y: 349, endPoint x: 450, endPoint y: 349, distance: 61.2
click at [450, 357] on div "Routing number 101019644 Copy" at bounding box center [511, 362] width 245 height 10
copy div "Routing number"
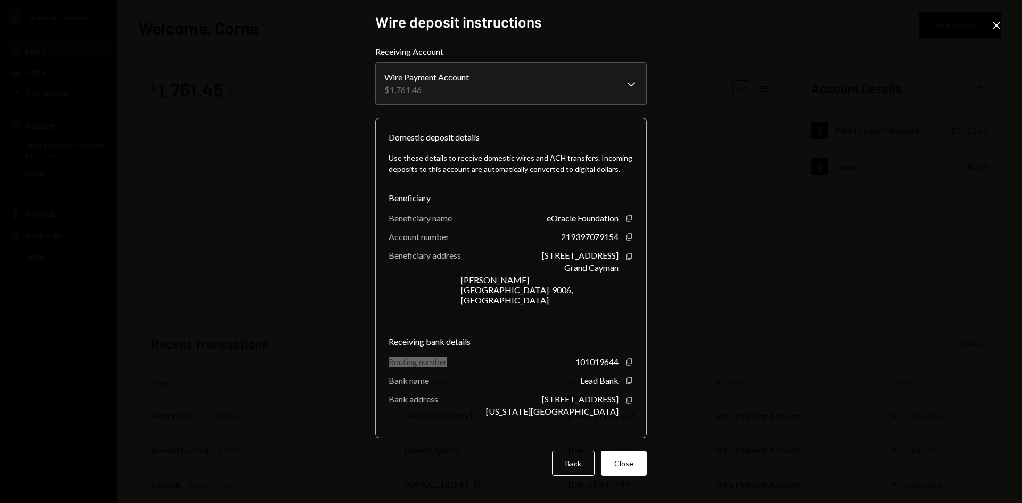
click at [387, 382] on div "Domestic deposit details Use these details to receive domestic wires and ACH tr…" at bounding box center [511, 278] width 272 height 321
drag, startPoint x: 389, startPoint y: 372, endPoint x: 429, endPoint y: 374, distance: 40.0
click at [429, 374] on div "Domestic deposit details Use these details to receive domestic wires and ACH tr…" at bounding box center [511, 278] width 272 height 321
copy div "Bank name"
drag, startPoint x: 398, startPoint y: 384, endPoint x: 389, endPoint y: 389, distance: 10.2
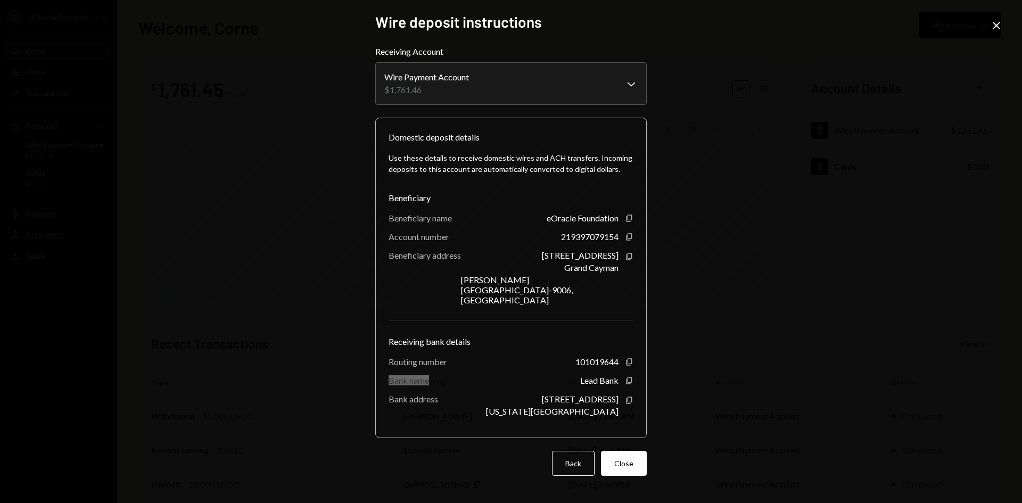
click at [398, 394] on div "Bank address" at bounding box center [414, 399] width 50 height 10
drag, startPoint x: 389, startPoint y: 389, endPoint x: 477, endPoint y: 392, distance: 87.9
click at [477, 394] on div "Bank address 1801 Main St. Kansas City, MO 64108 Copy" at bounding box center [511, 405] width 245 height 22
copy div "Bank address"
click at [630, 358] on icon "Copy" at bounding box center [629, 362] width 9 height 9
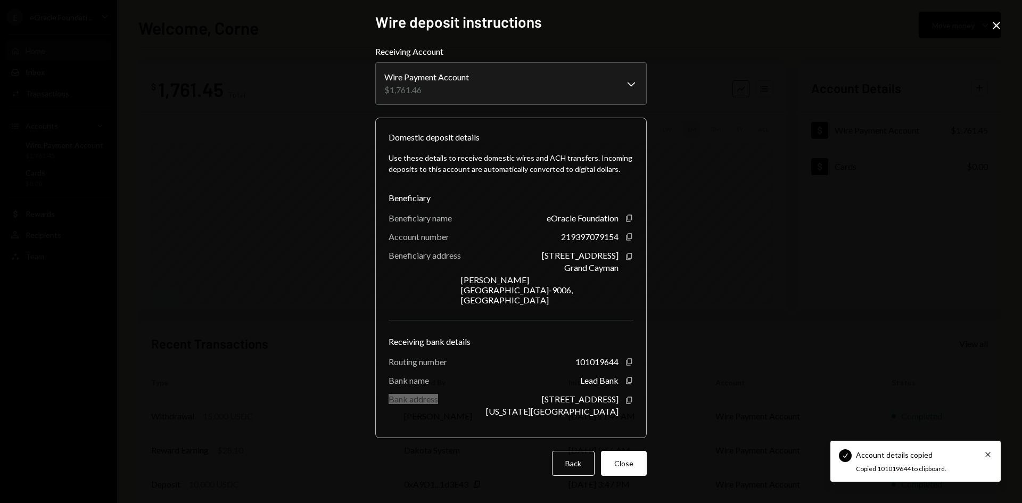
click at [623, 375] on div "Lead Bank Copy" at bounding box center [606, 380] width 53 height 10
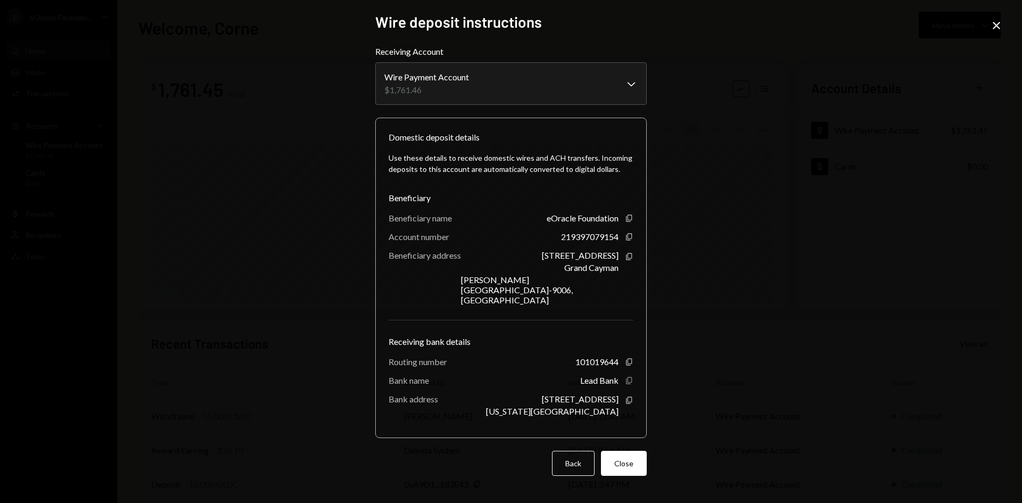
click at [629, 377] on icon "Copy" at bounding box center [629, 381] width 9 height 9
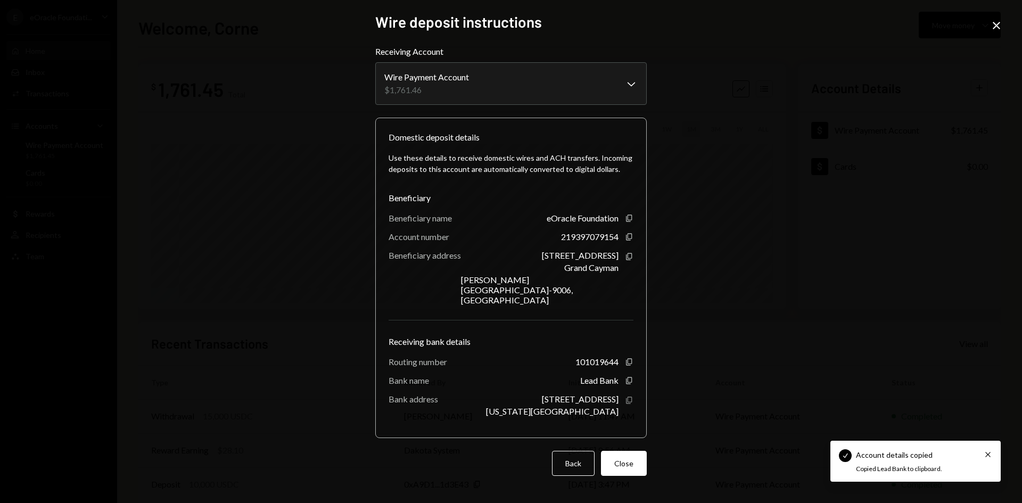
click at [629, 396] on icon "Copy" at bounding box center [629, 400] width 9 height 9
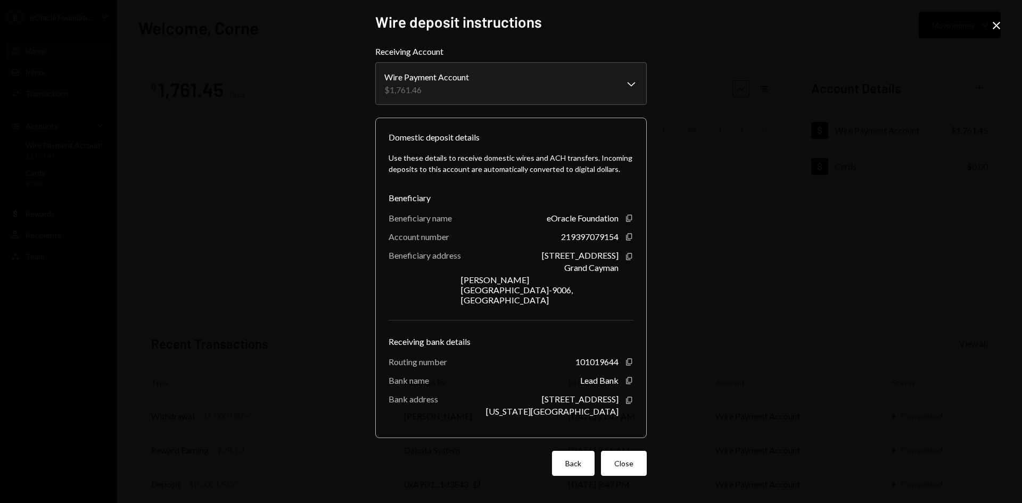
click at [567, 451] on button "Back" at bounding box center [573, 463] width 43 height 25
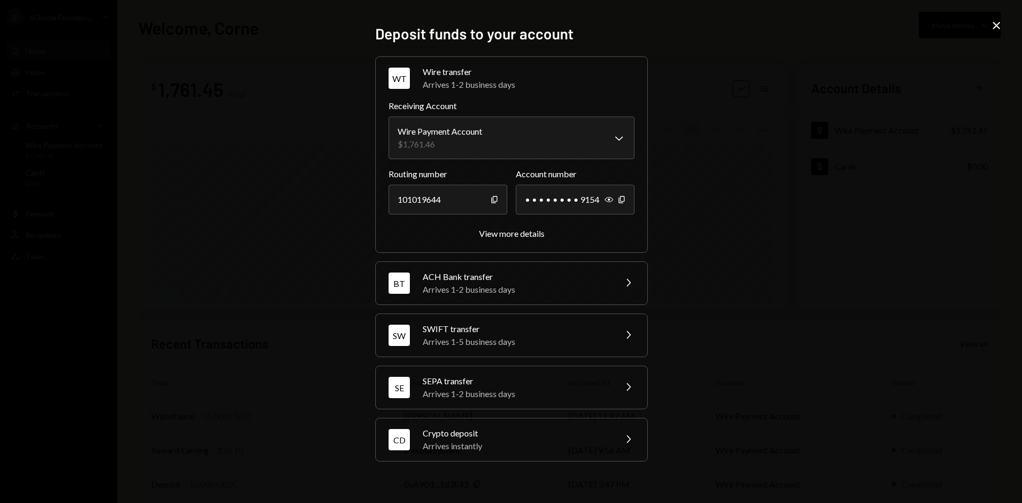
click at [985, 30] on div "**********" at bounding box center [511, 251] width 1022 height 503
click at [994, 24] on icon "Close" at bounding box center [997, 25] width 13 height 13
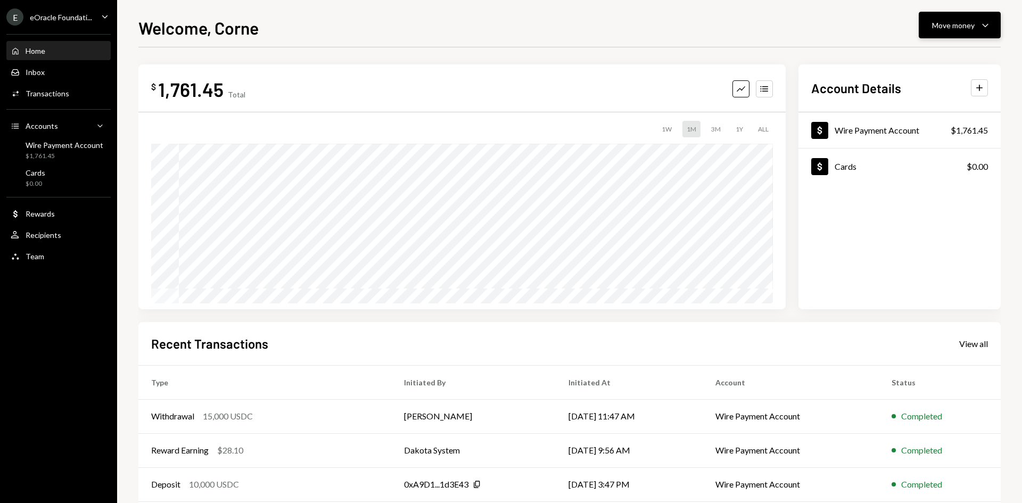
click at [976, 29] on div "Move money Caret Down" at bounding box center [959, 25] width 55 height 13
click at [937, 106] on div "Deposit" at bounding box center [952, 105] width 78 height 11
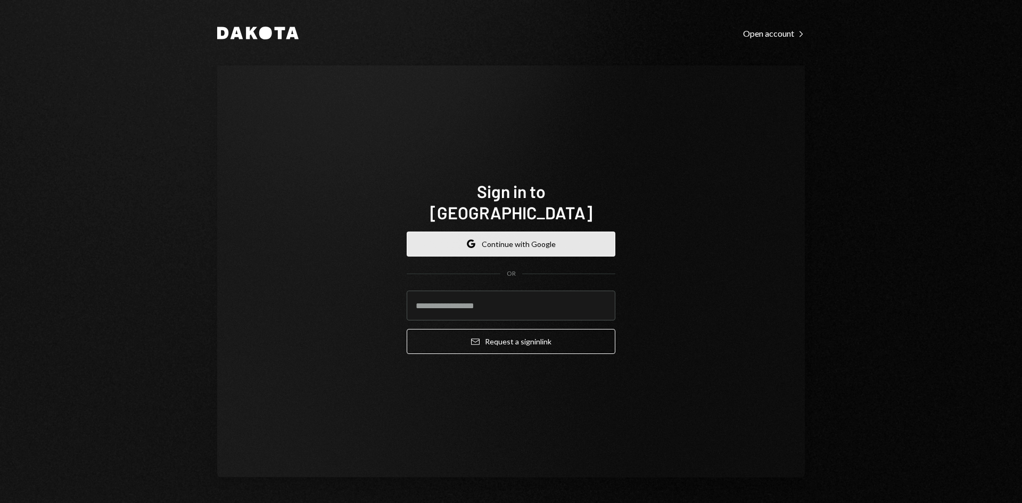
click at [492, 239] on button "Google Continue with Google" at bounding box center [511, 244] width 209 height 25
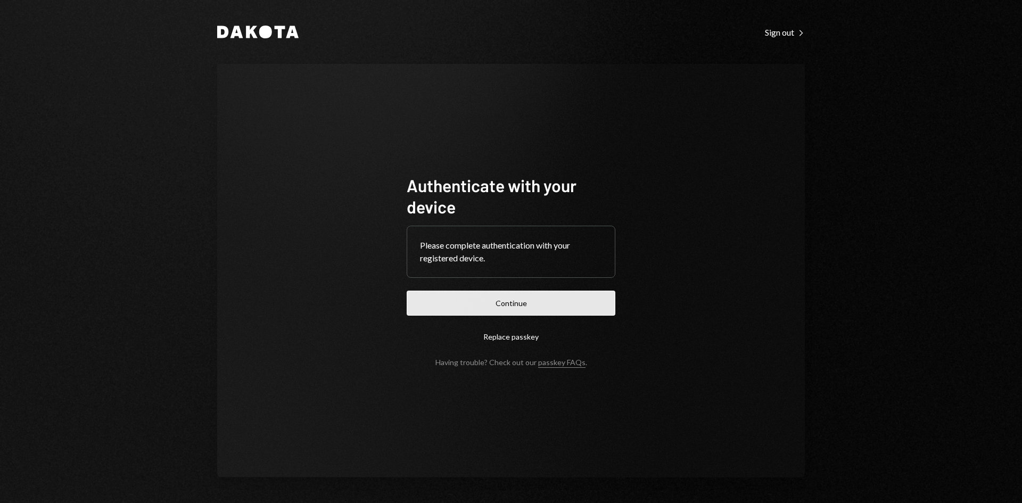
click at [512, 299] on button "Continue" at bounding box center [511, 303] width 209 height 25
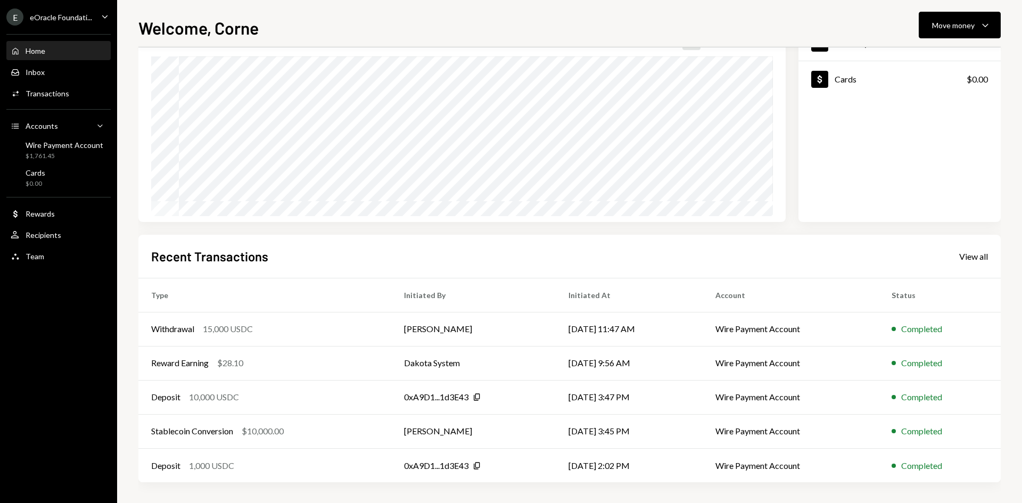
scroll to position [88, 0]
click at [76, 95] on div "Activities Transactions" at bounding box center [59, 94] width 96 height 10
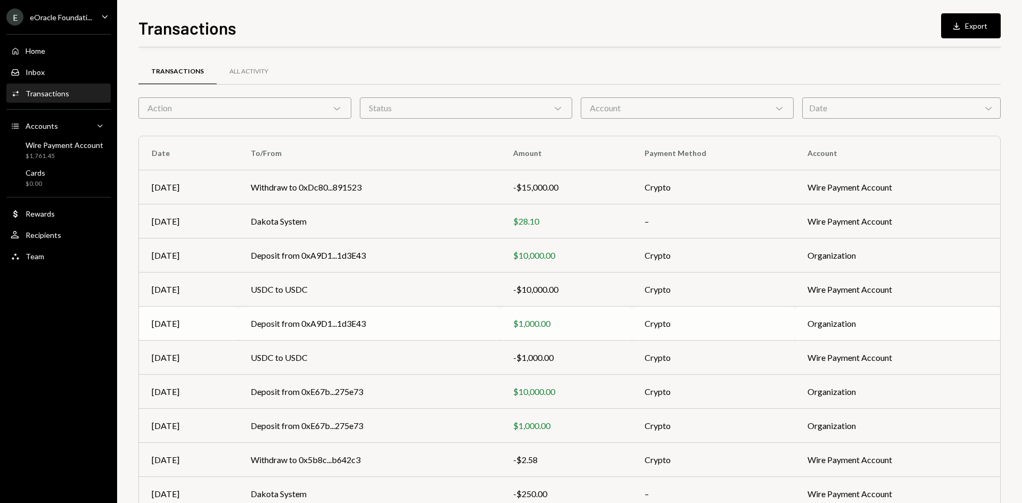
scroll to position [53, 0]
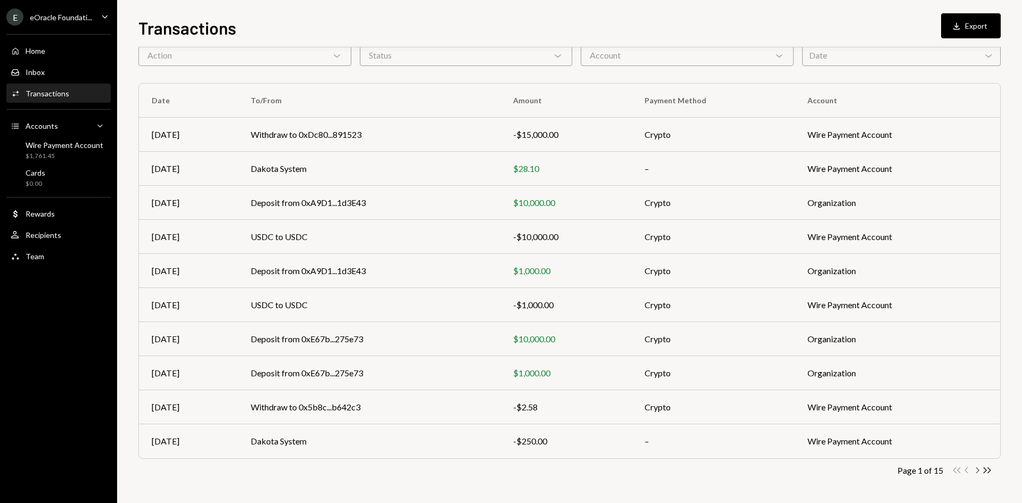
click at [978, 470] on icon "Chevron Right" at bounding box center [977, 470] width 10 height 10
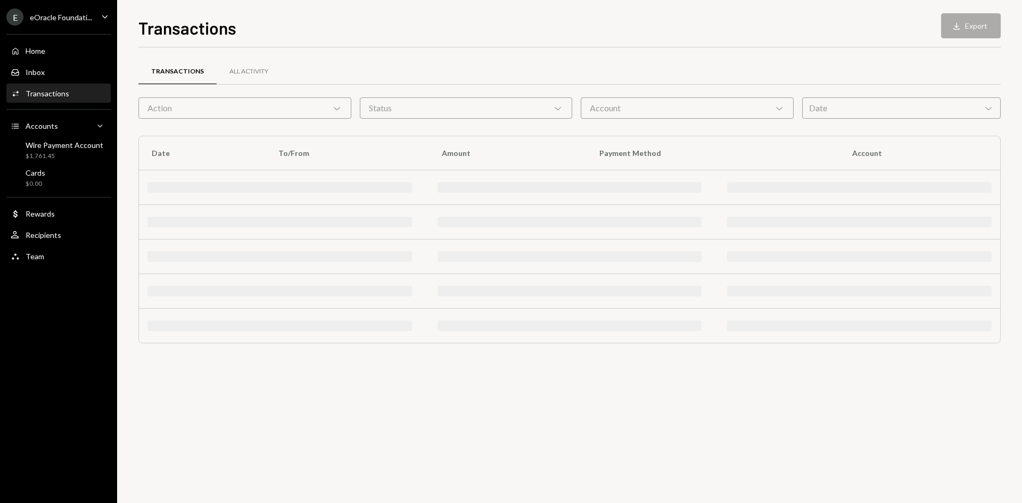
scroll to position [0, 0]
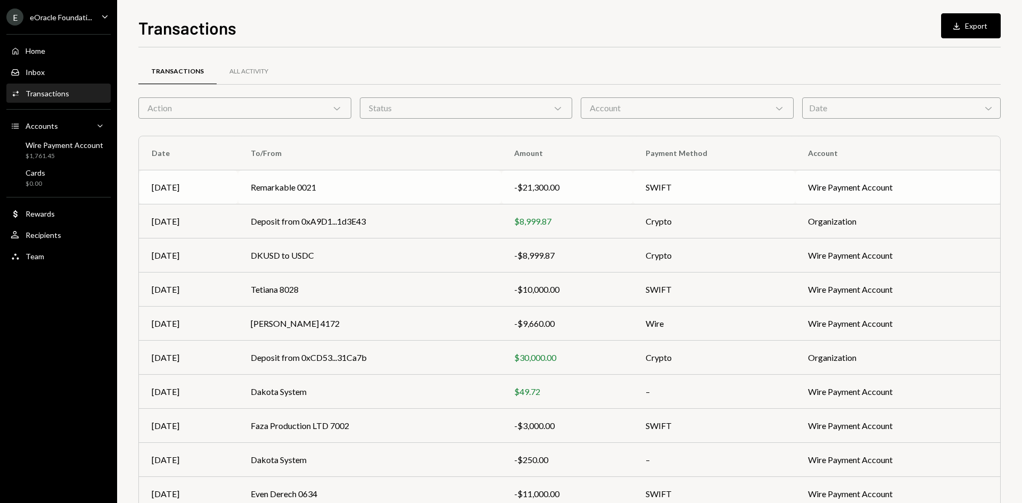
click at [403, 184] on td "Remarkable 0021" at bounding box center [370, 187] width 264 height 34
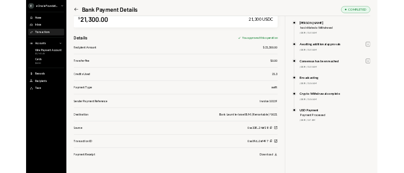
scroll to position [46, 0]
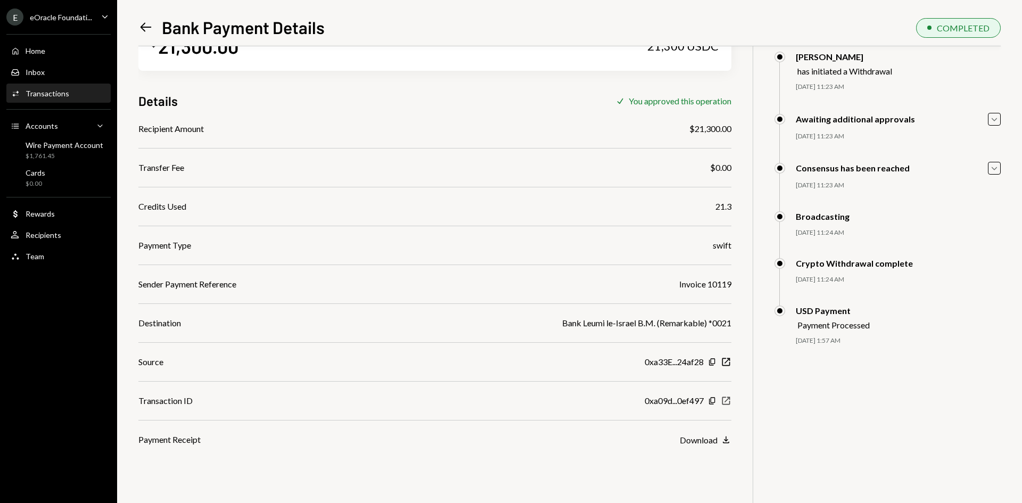
click at [726, 402] on icon "button" at bounding box center [727, 401] width 8 height 8
click at [52, 96] on div "Transactions" at bounding box center [48, 93] width 44 height 9
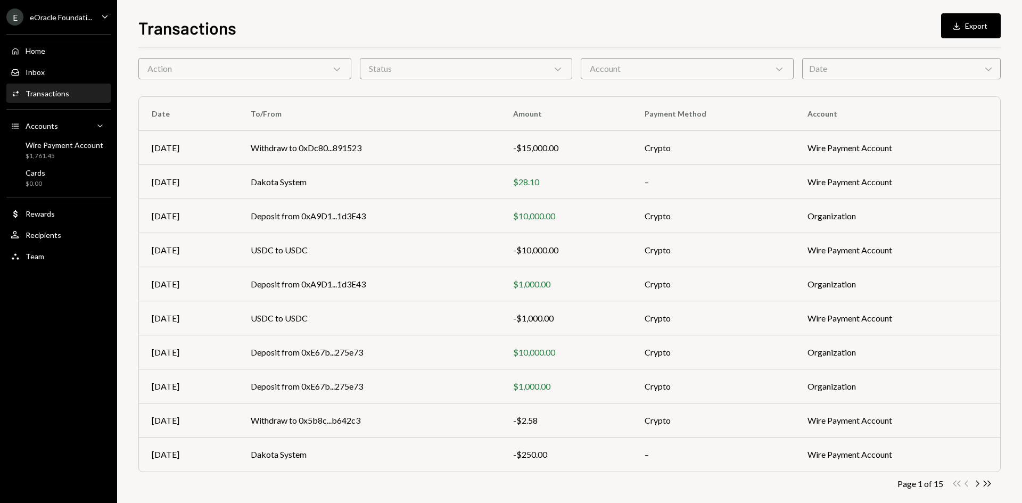
scroll to position [53, 0]
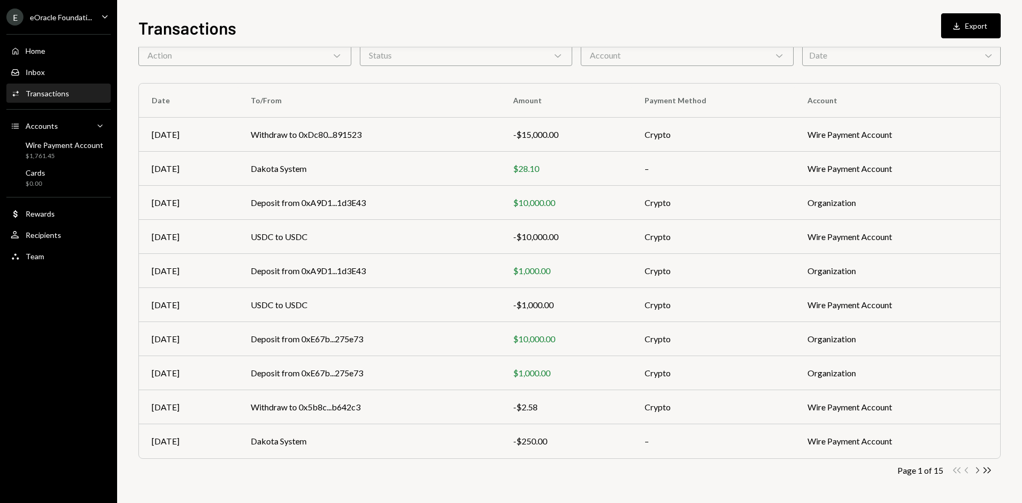
click at [977, 471] on icon "Chevron Right" at bounding box center [977, 470] width 10 height 10
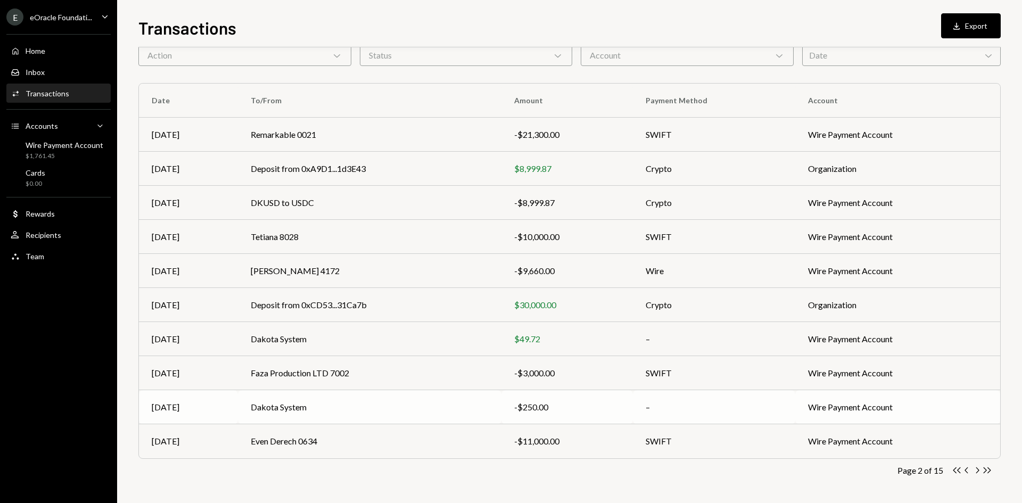
click at [384, 408] on td "Dakota System" at bounding box center [370, 407] width 264 height 34
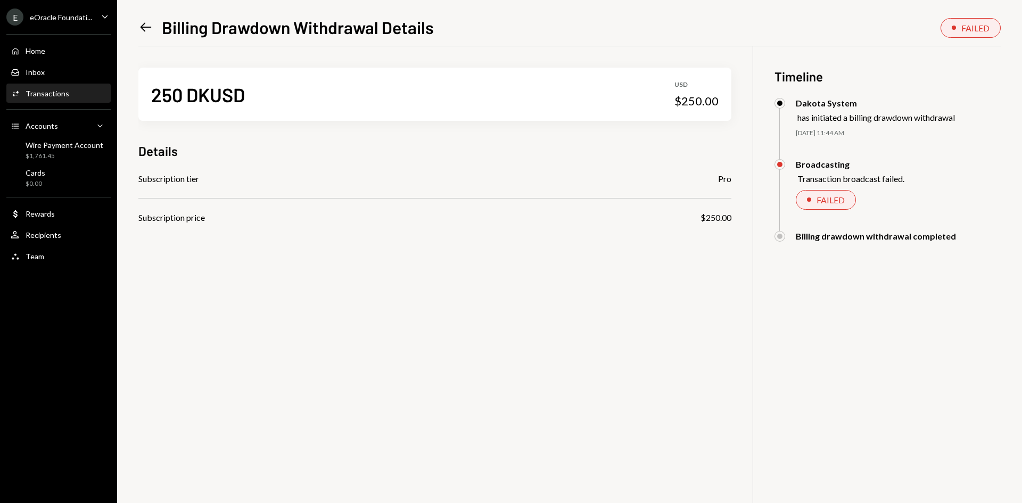
click at [145, 32] on icon "Left Arrow" at bounding box center [145, 27] width 15 height 15
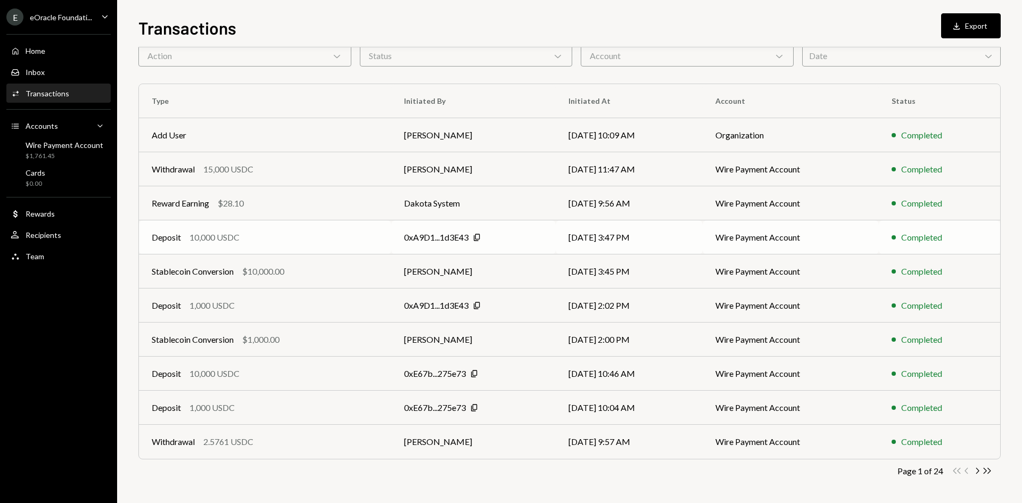
scroll to position [53, 0]
click at [977, 471] on icon "Chevron Right" at bounding box center [977, 470] width 10 height 10
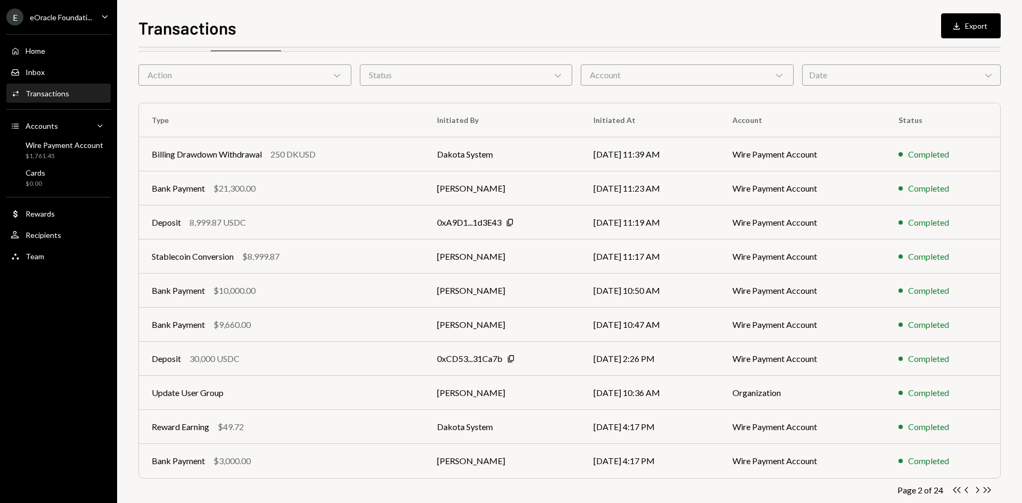
scroll to position [0, 0]
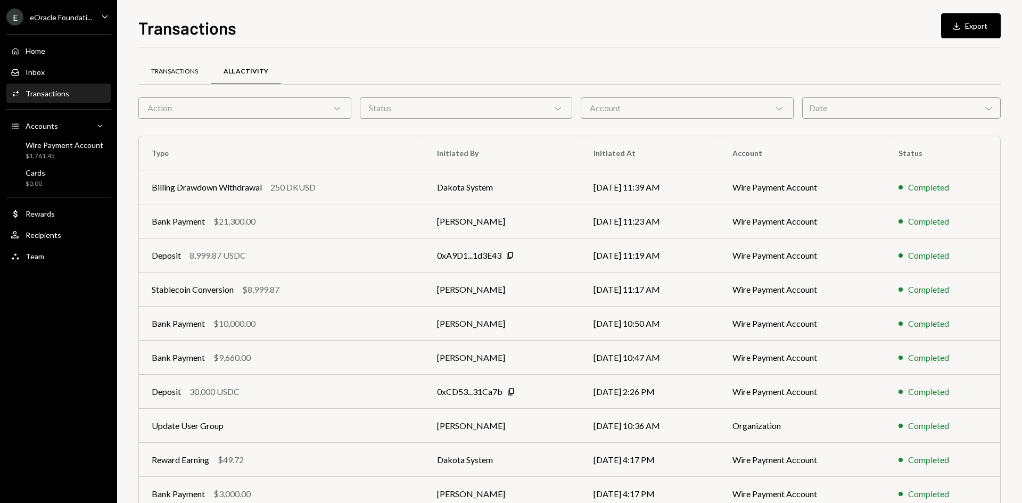
click at [182, 71] on div "Transactions" at bounding box center [174, 71] width 47 height 9
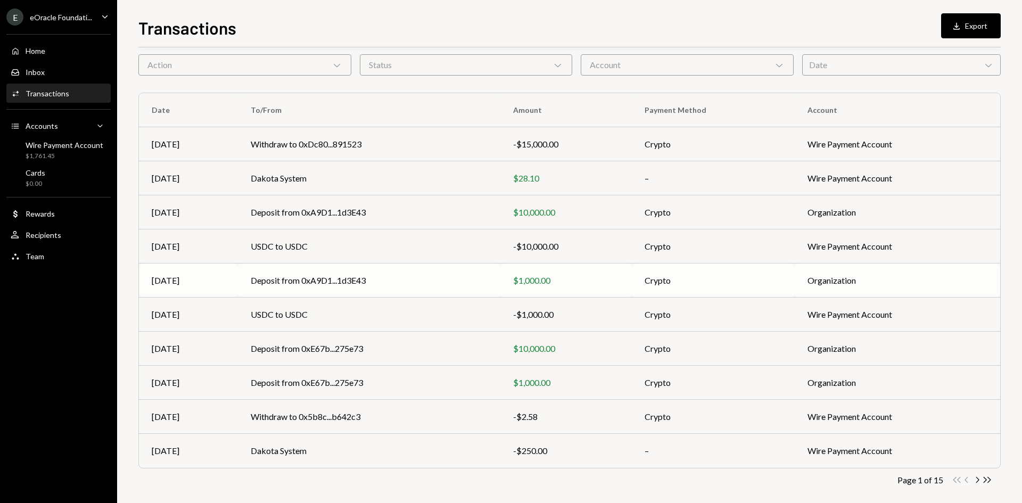
scroll to position [53, 0]
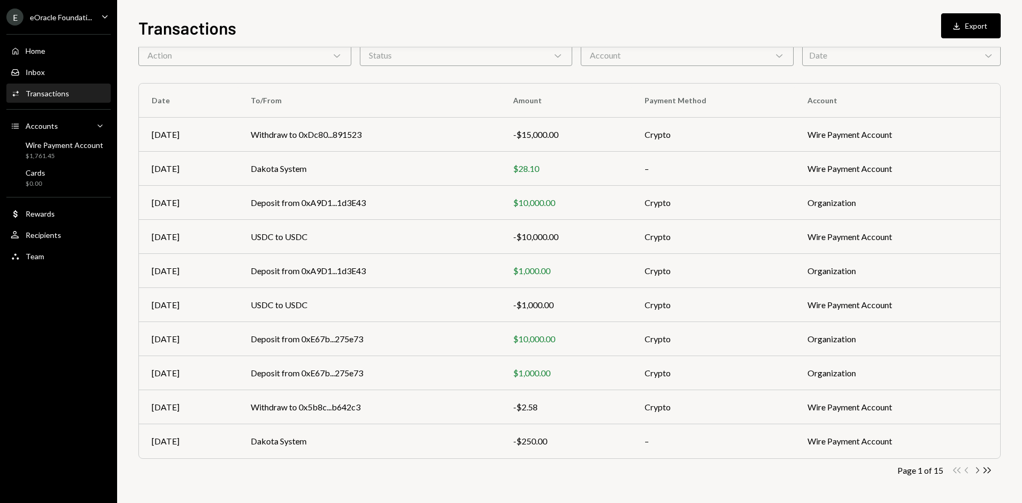
click at [975, 472] on icon "Chevron Right" at bounding box center [977, 470] width 10 height 10
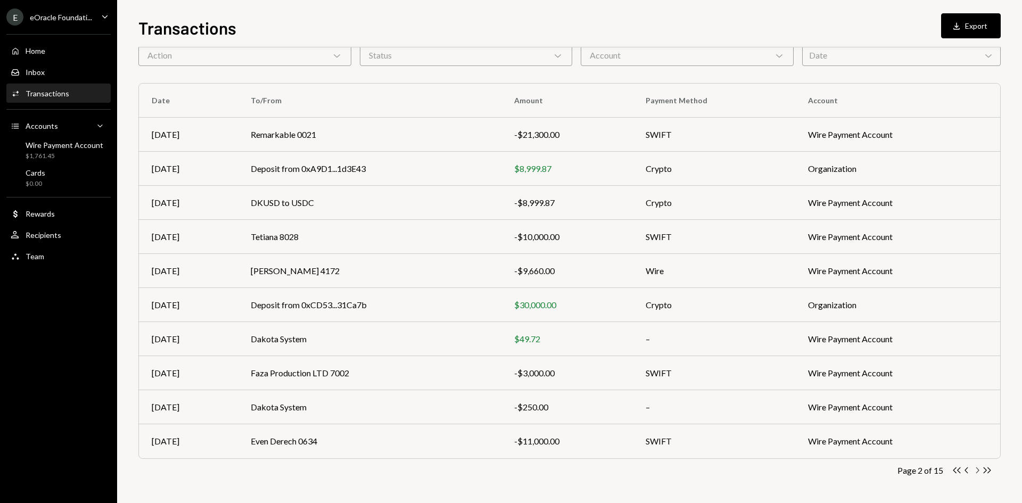
click at [975, 472] on icon "Chevron Right" at bounding box center [977, 470] width 10 height 10
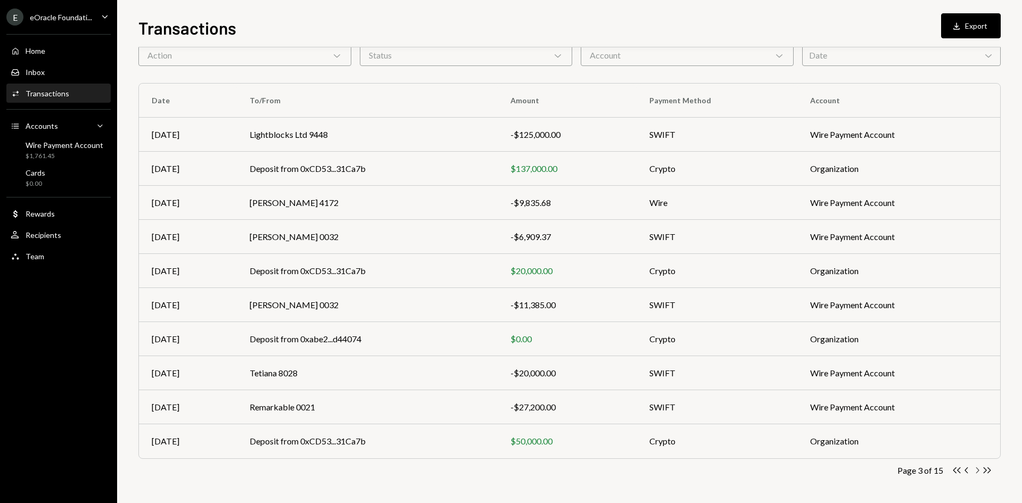
click at [977, 472] on icon "Chevron Right" at bounding box center [977, 470] width 10 height 10
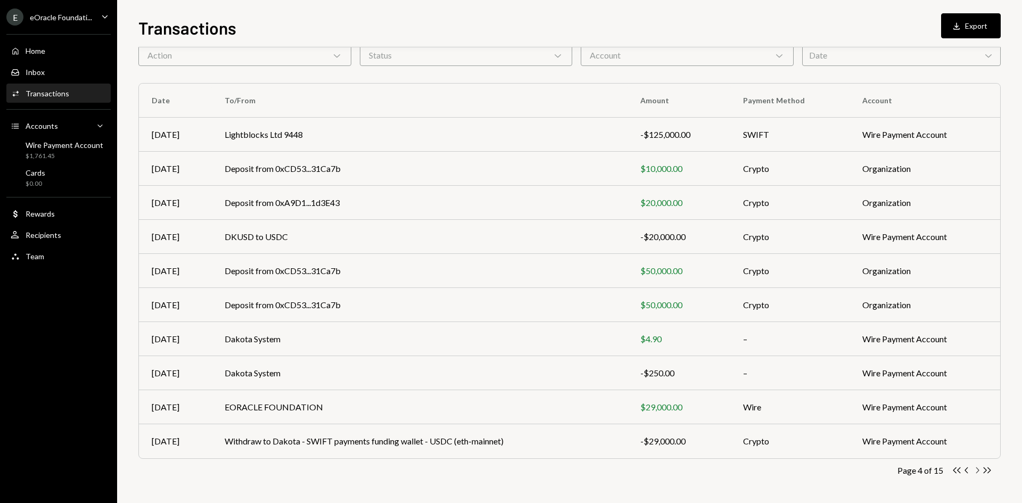
click at [975, 471] on icon "Chevron Right" at bounding box center [977, 470] width 10 height 10
